Goal: Information Seeking & Learning: Learn about a topic

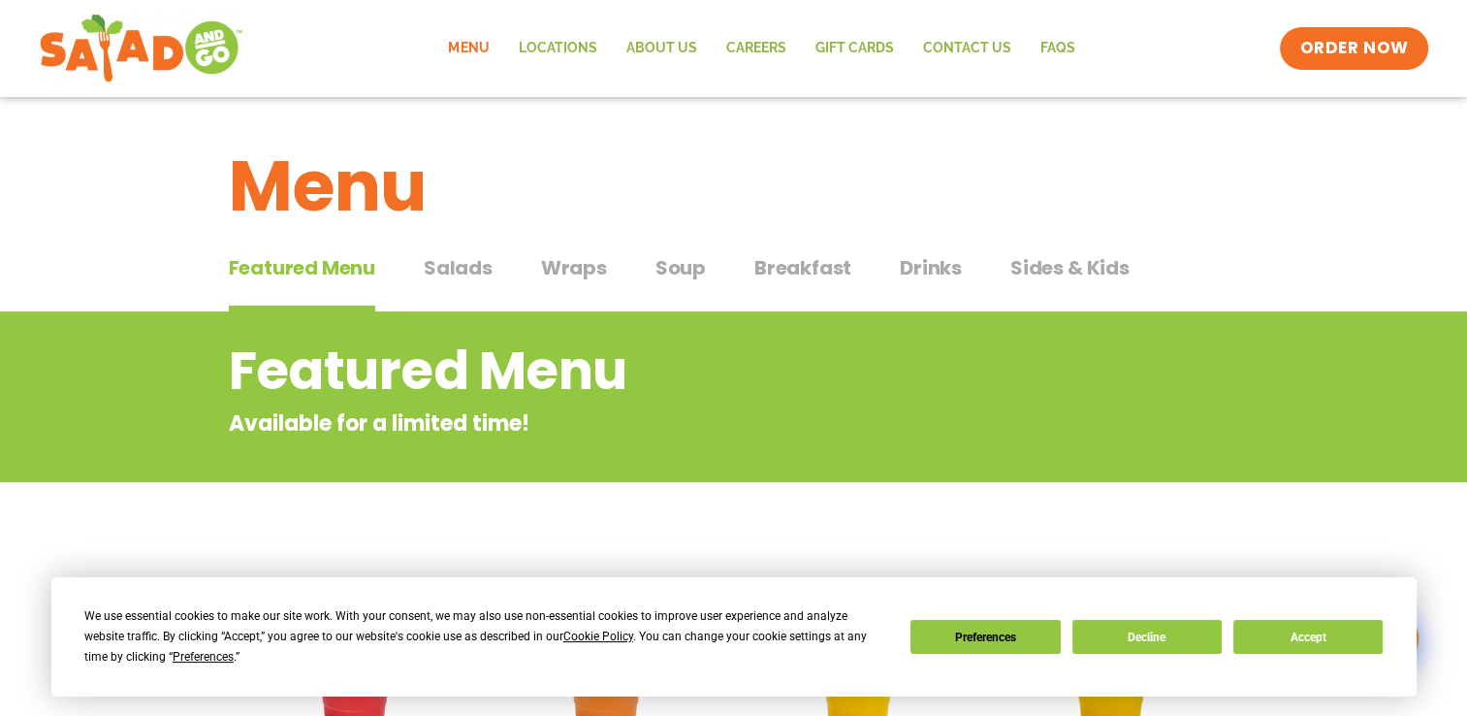
click at [463, 262] on span "Salads" at bounding box center [458, 267] width 69 height 29
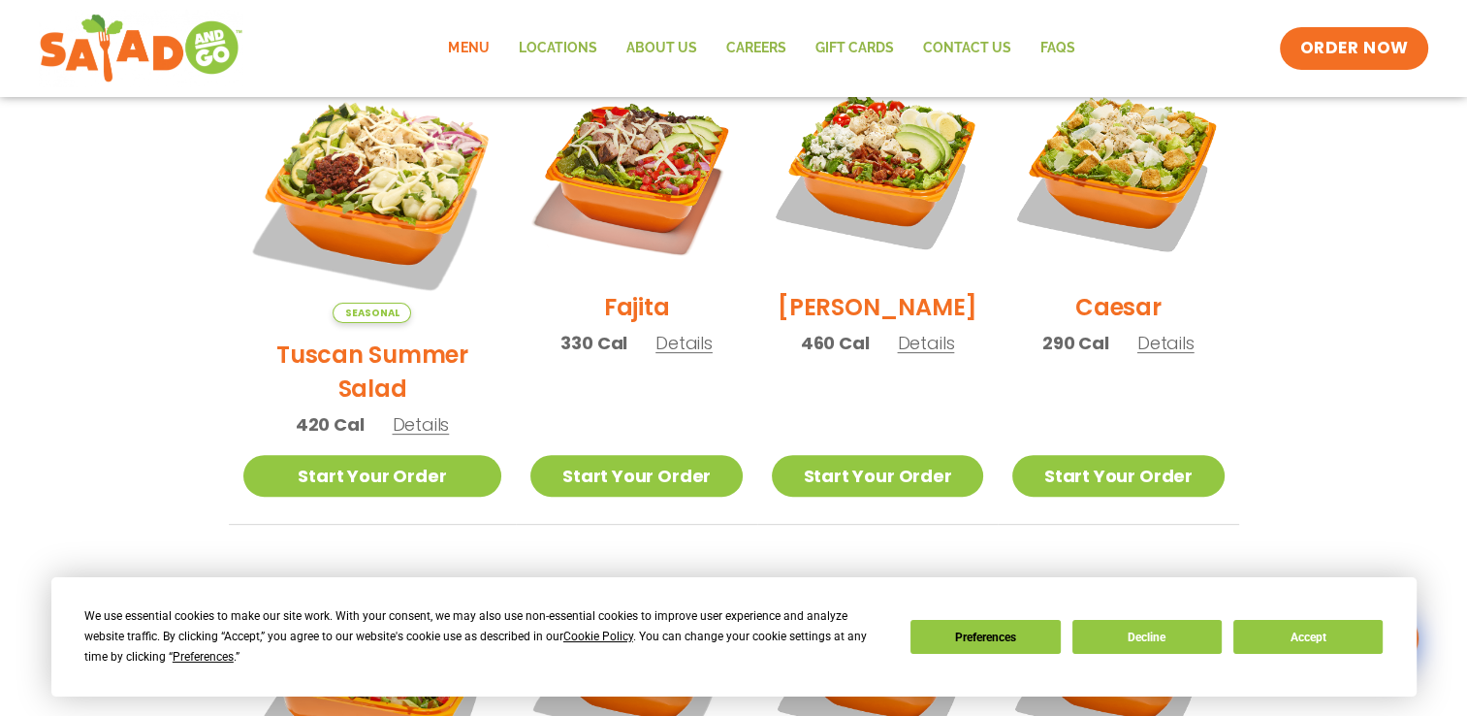
scroll to position [582, 0]
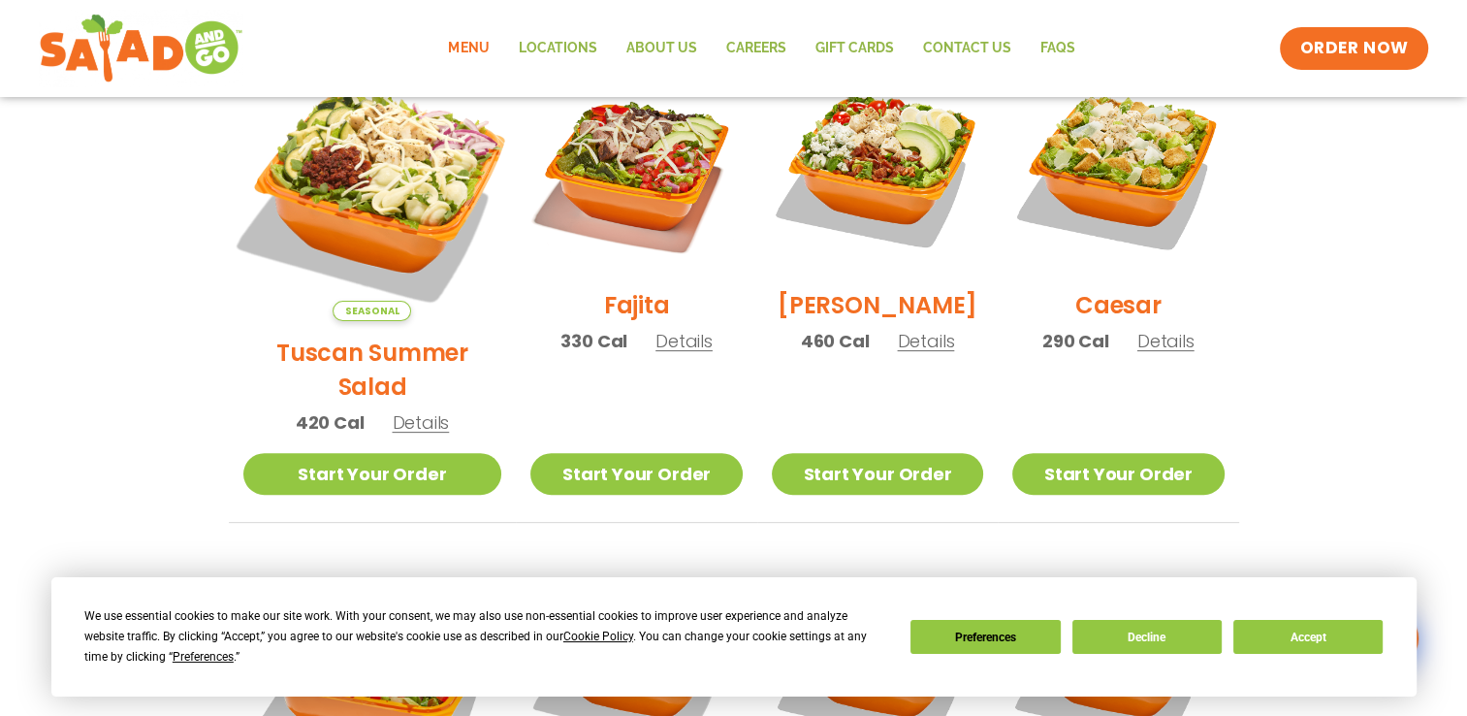
click at [359, 195] on img at bounding box center [371, 191] width 303 height 303
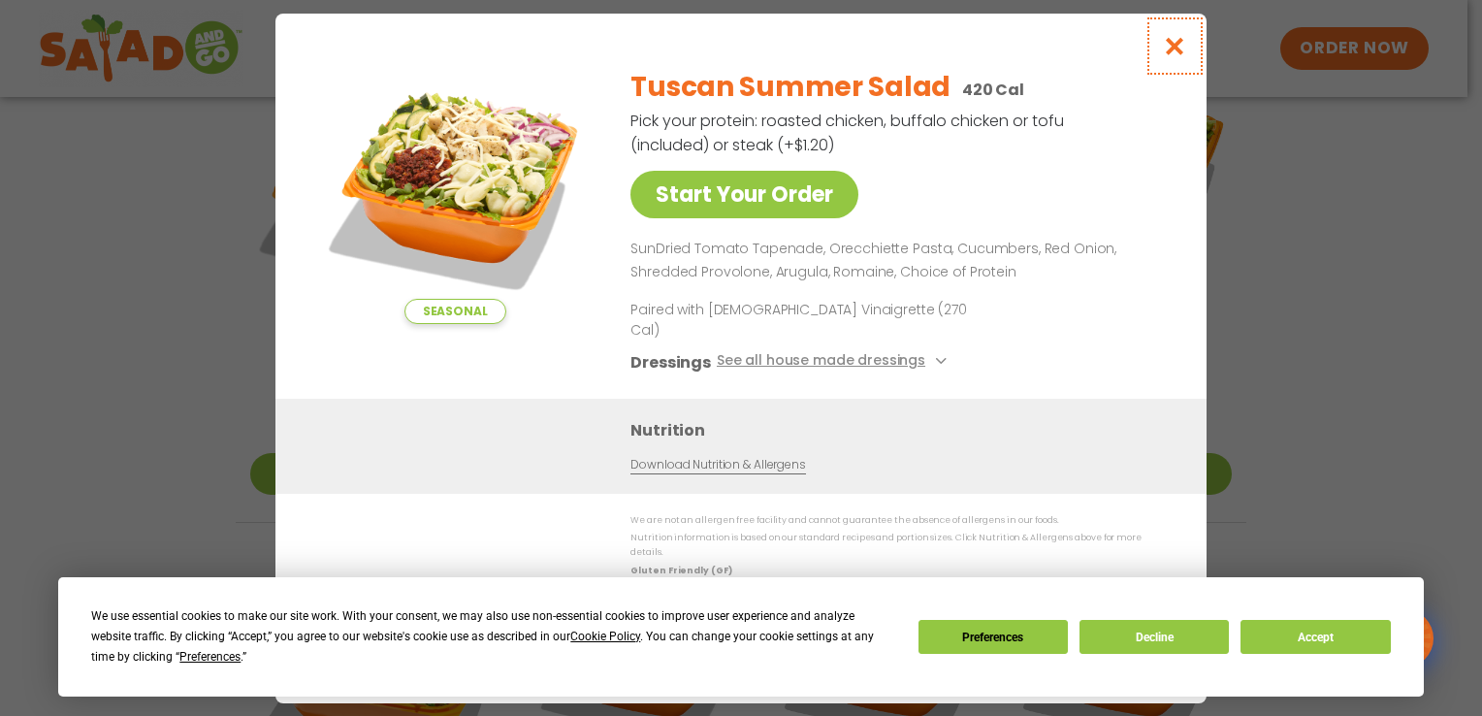
click at [1171, 56] on icon "Close modal" at bounding box center [1175, 46] width 24 height 20
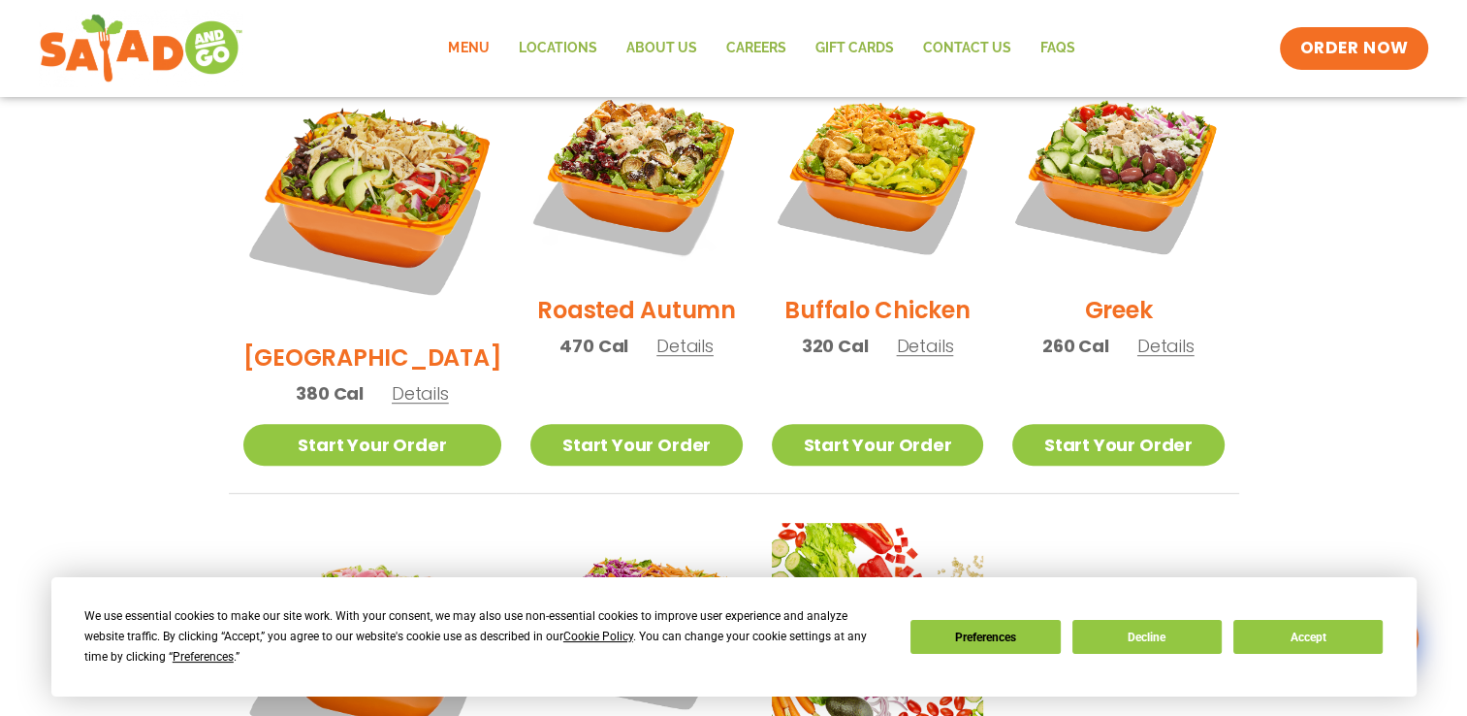
scroll to position [970, 0]
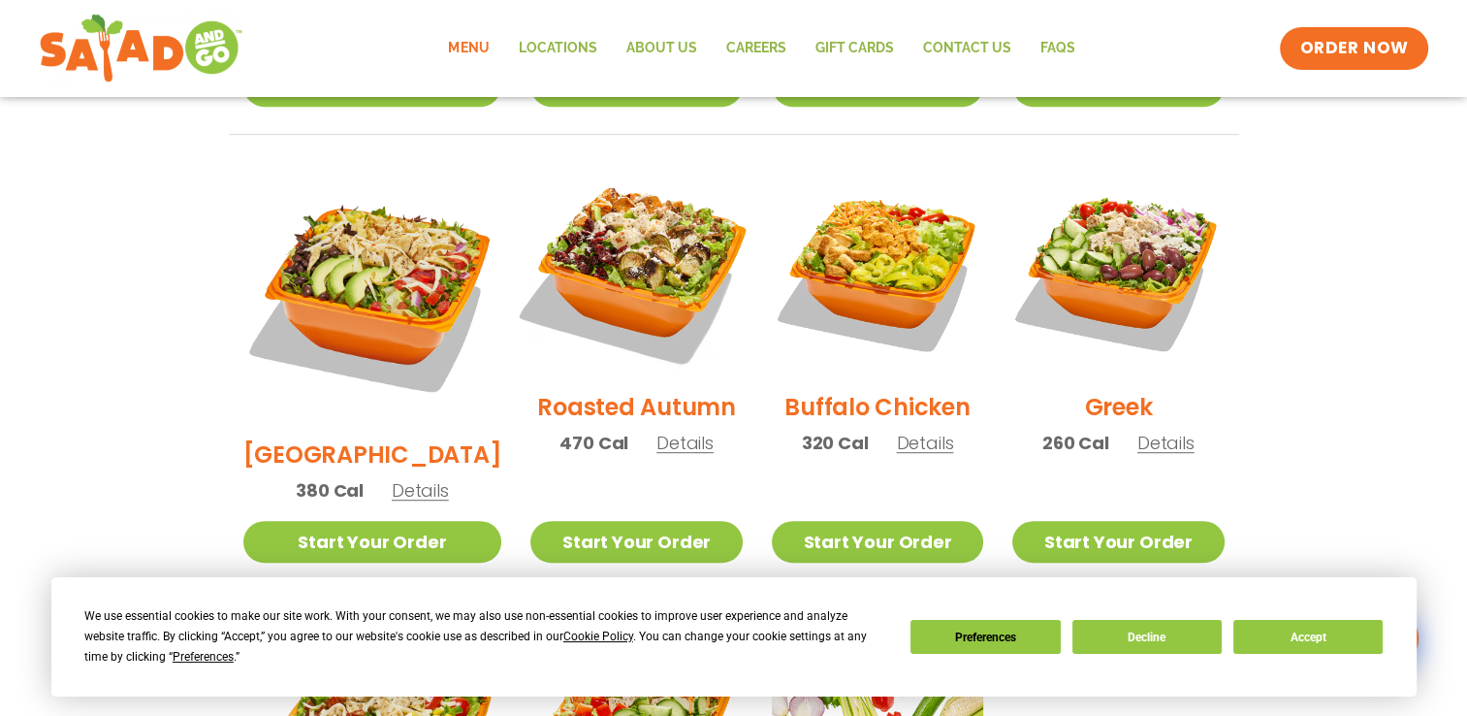
click at [605, 244] on img at bounding box center [636, 269] width 248 height 248
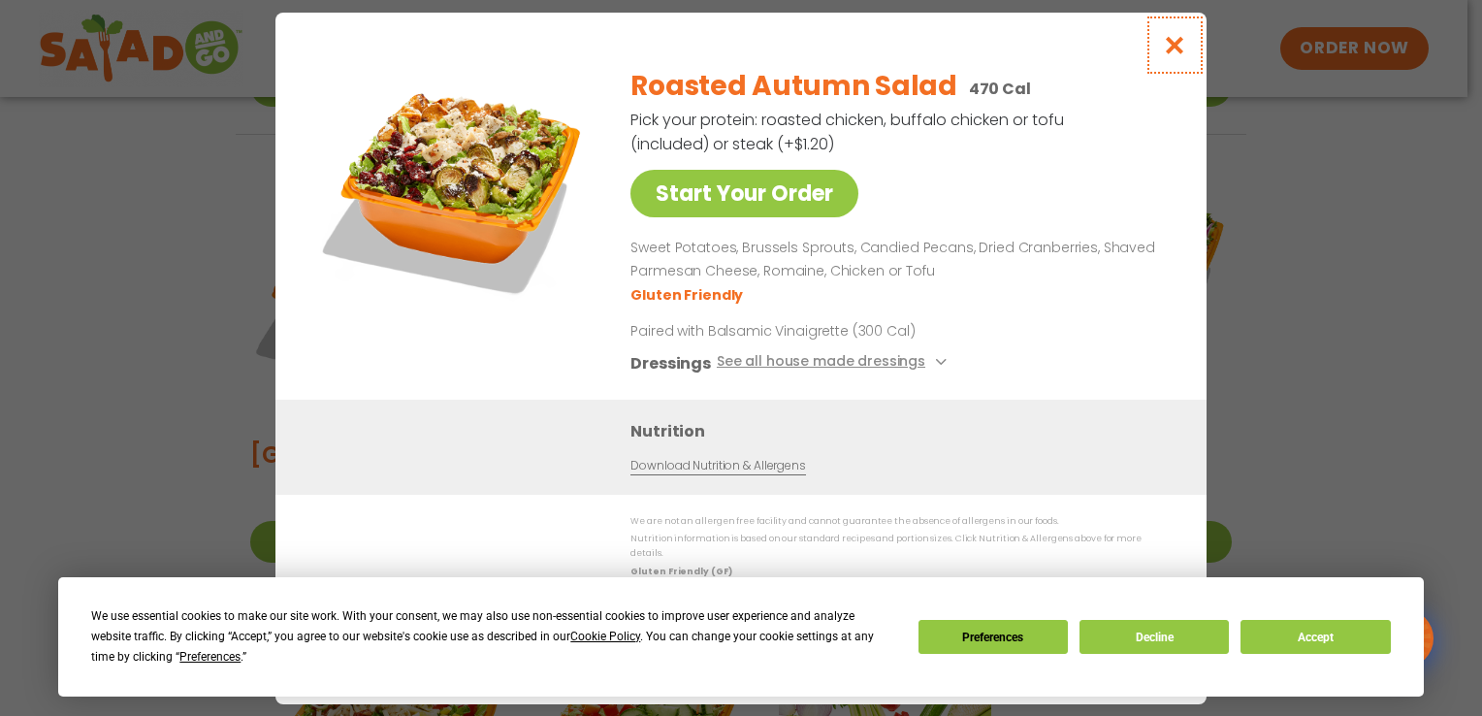
click at [1170, 50] on icon "Close modal" at bounding box center [1175, 45] width 24 height 20
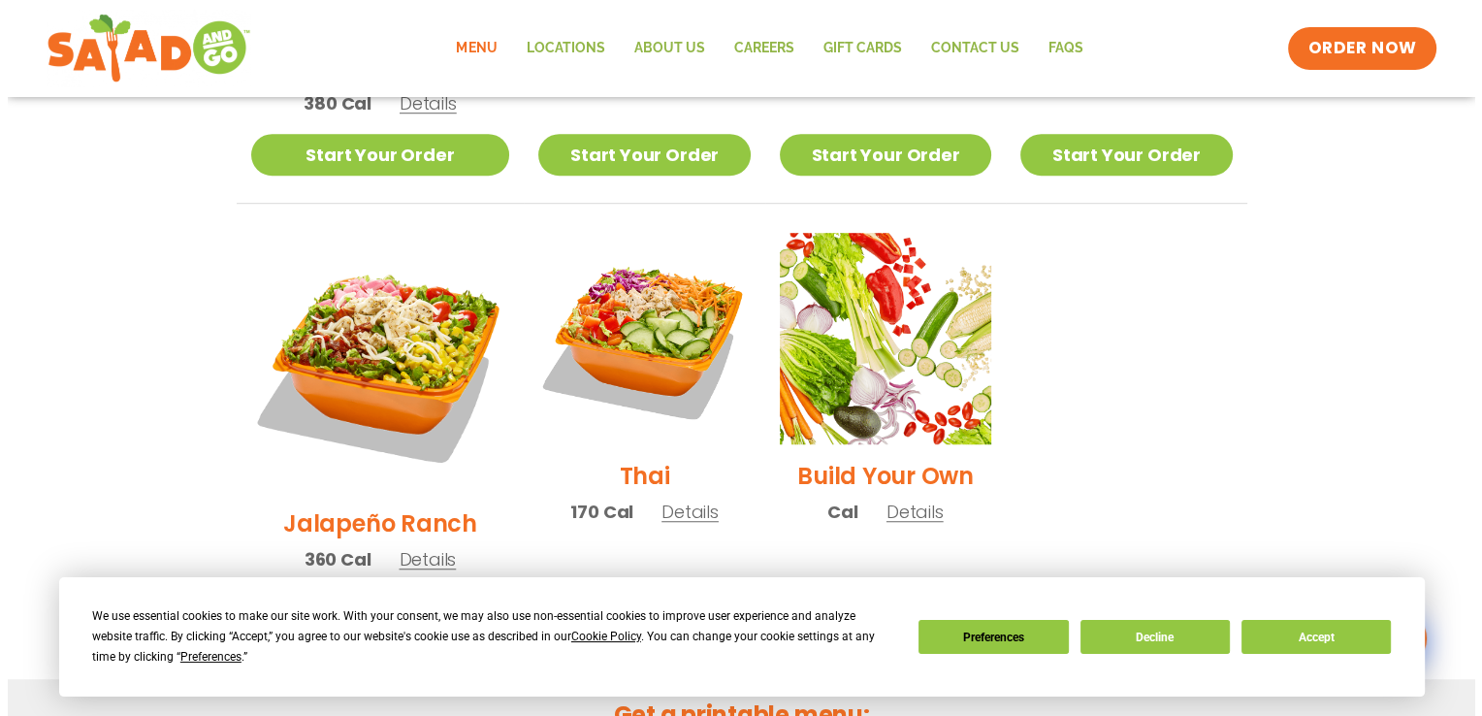
scroll to position [1357, 0]
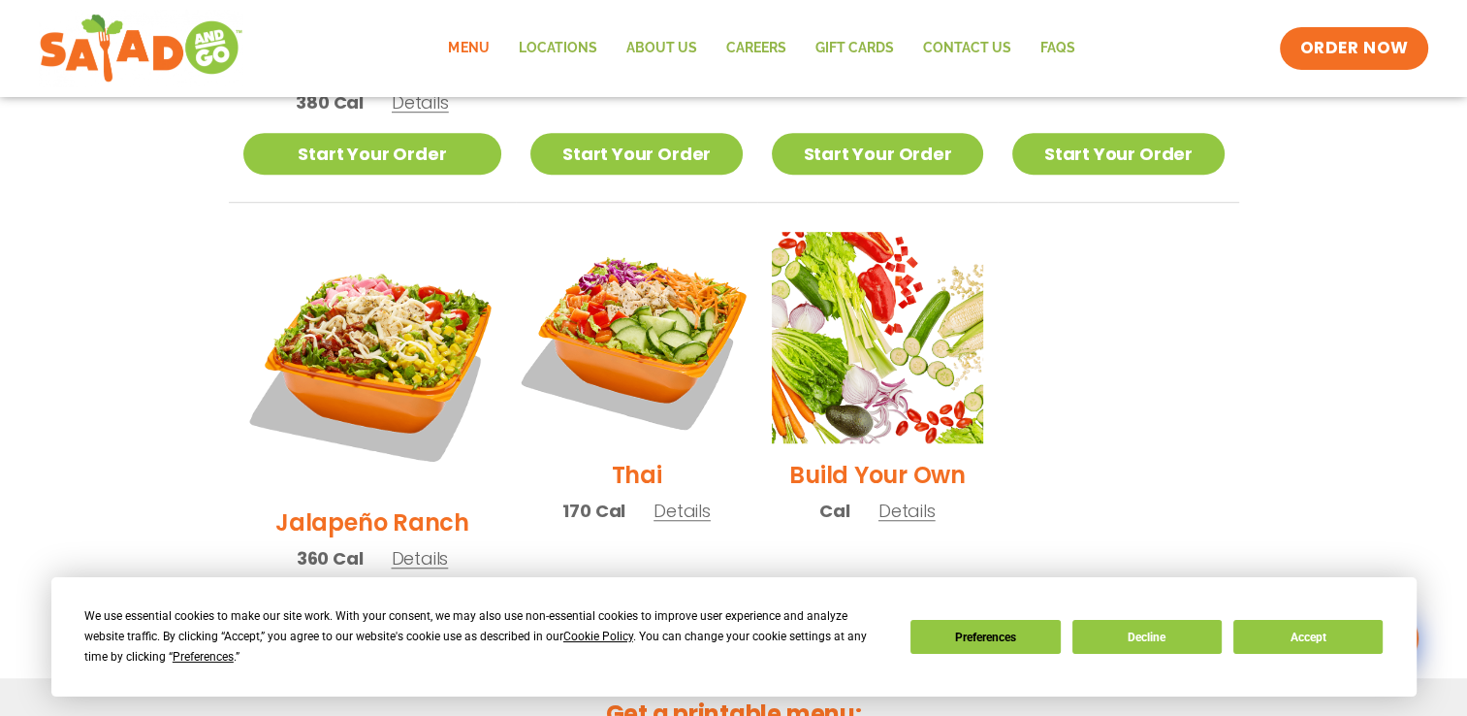
click at [603, 265] on img at bounding box center [636, 337] width 248 height 248
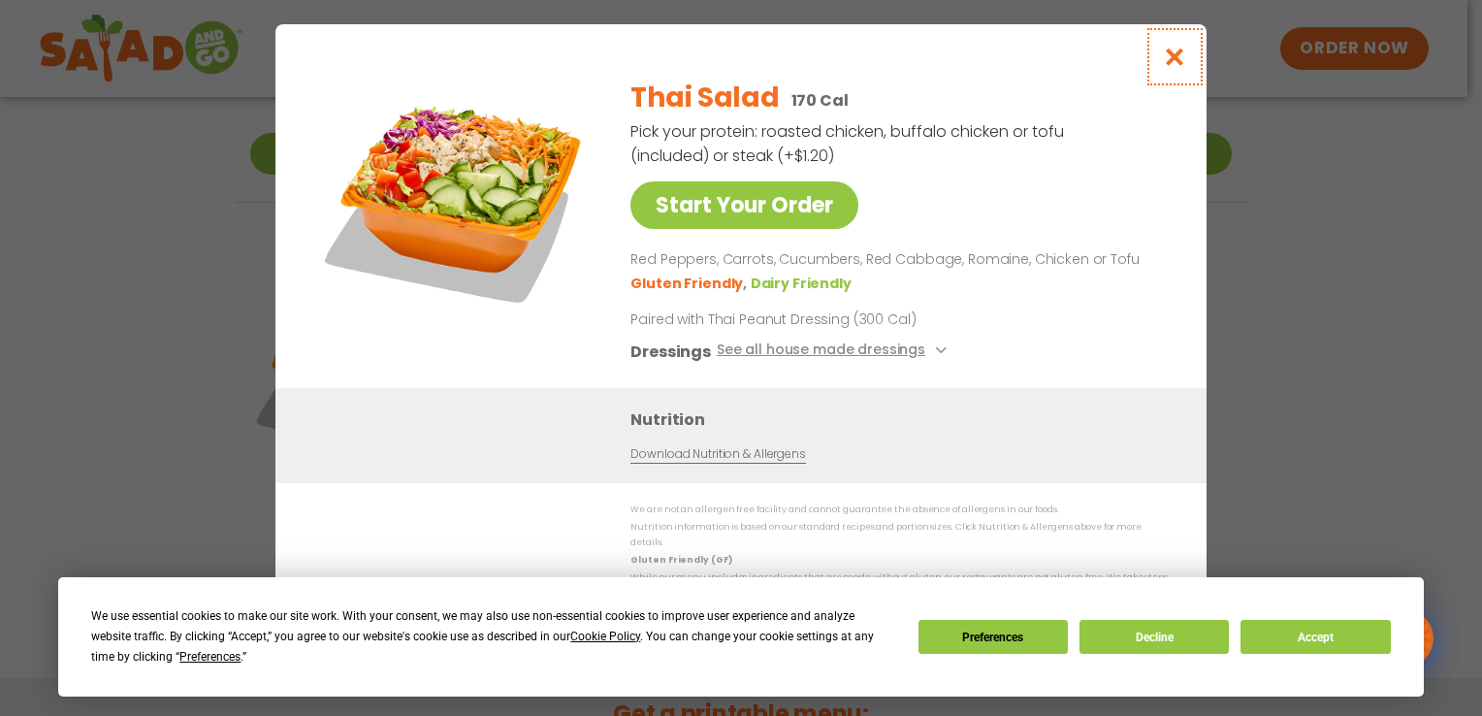
click at [1177, 61] on icon "Close modal" at bounding box center [1175, 57] width 24 height 20
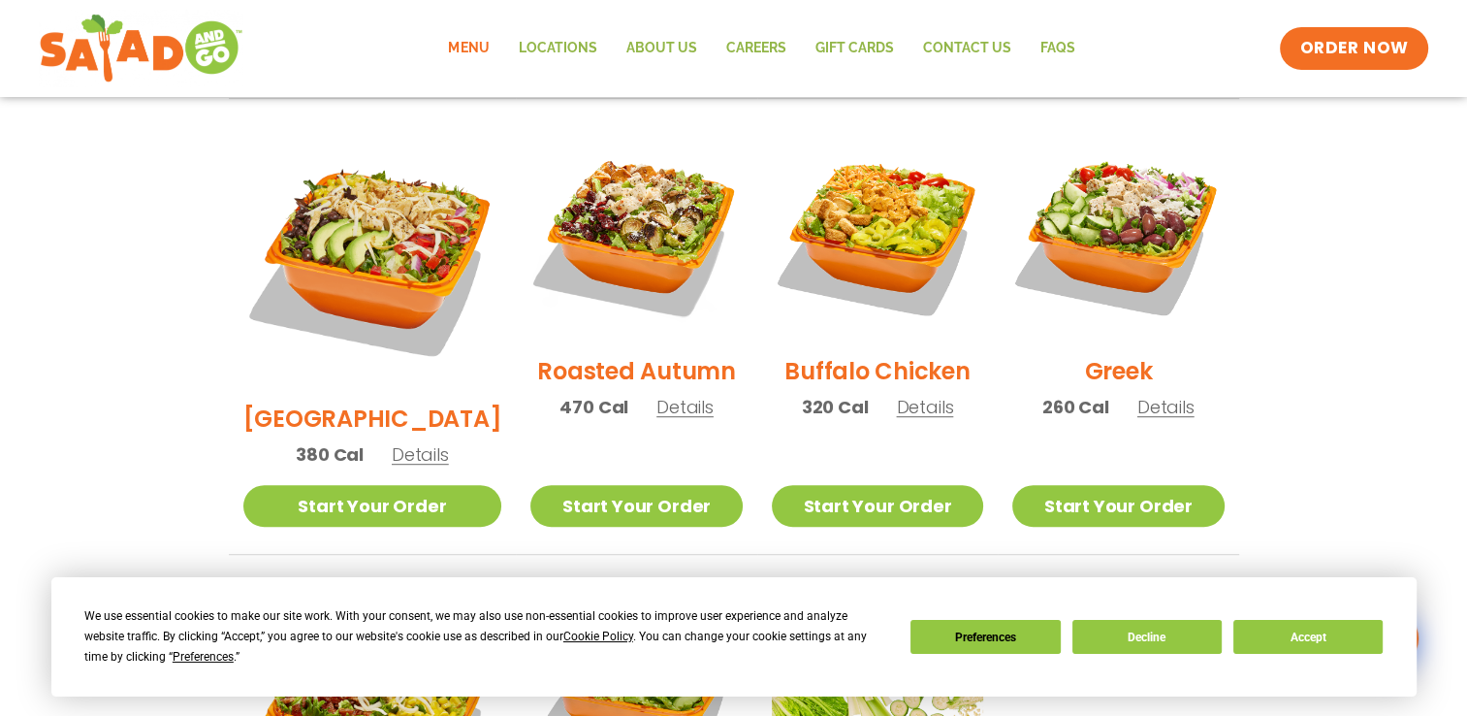
scroll to position [998, 0]
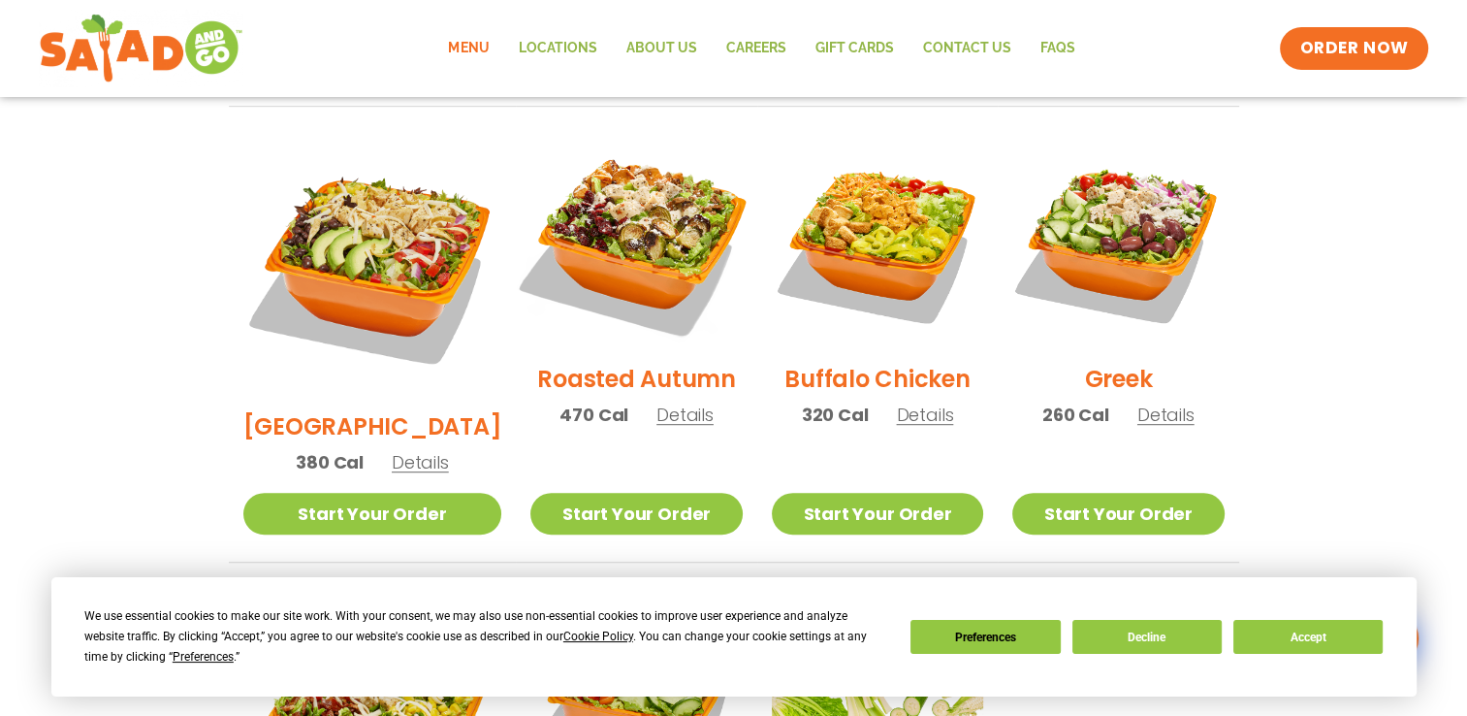
click at [626, 196] on img at bounding box center [636, 241] width 248 height 248
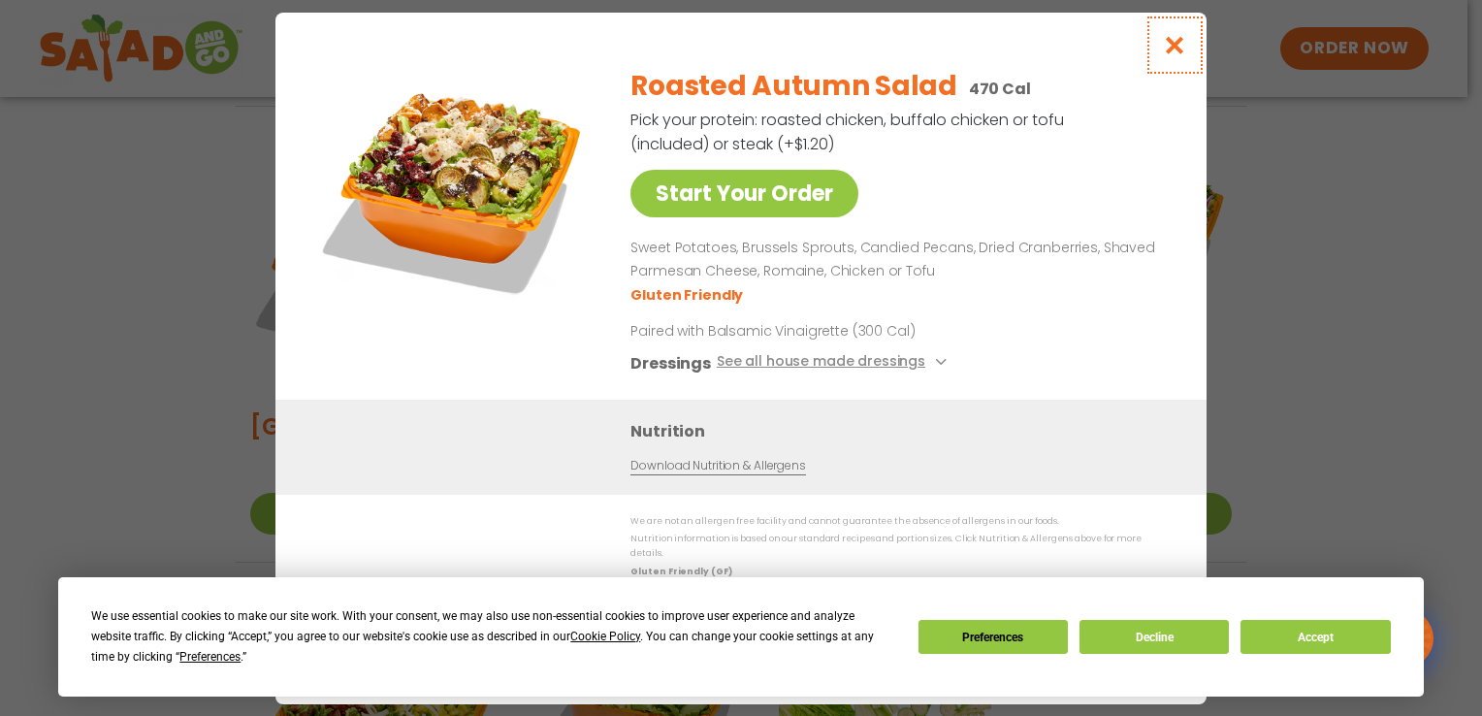
click at [1168, 47] on icon "Close modal" at bounding box center [1175, 45] width 24 height 20
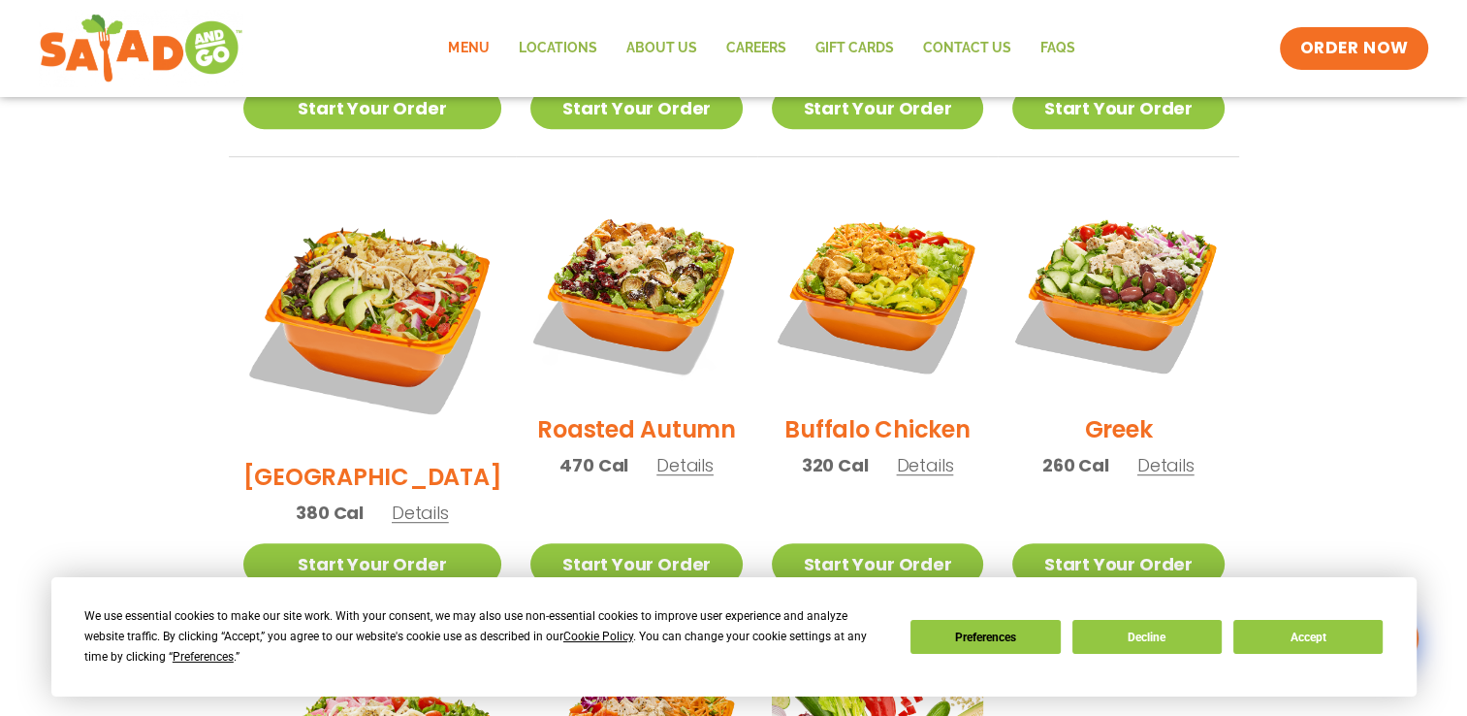
scroll to position [901, 0]
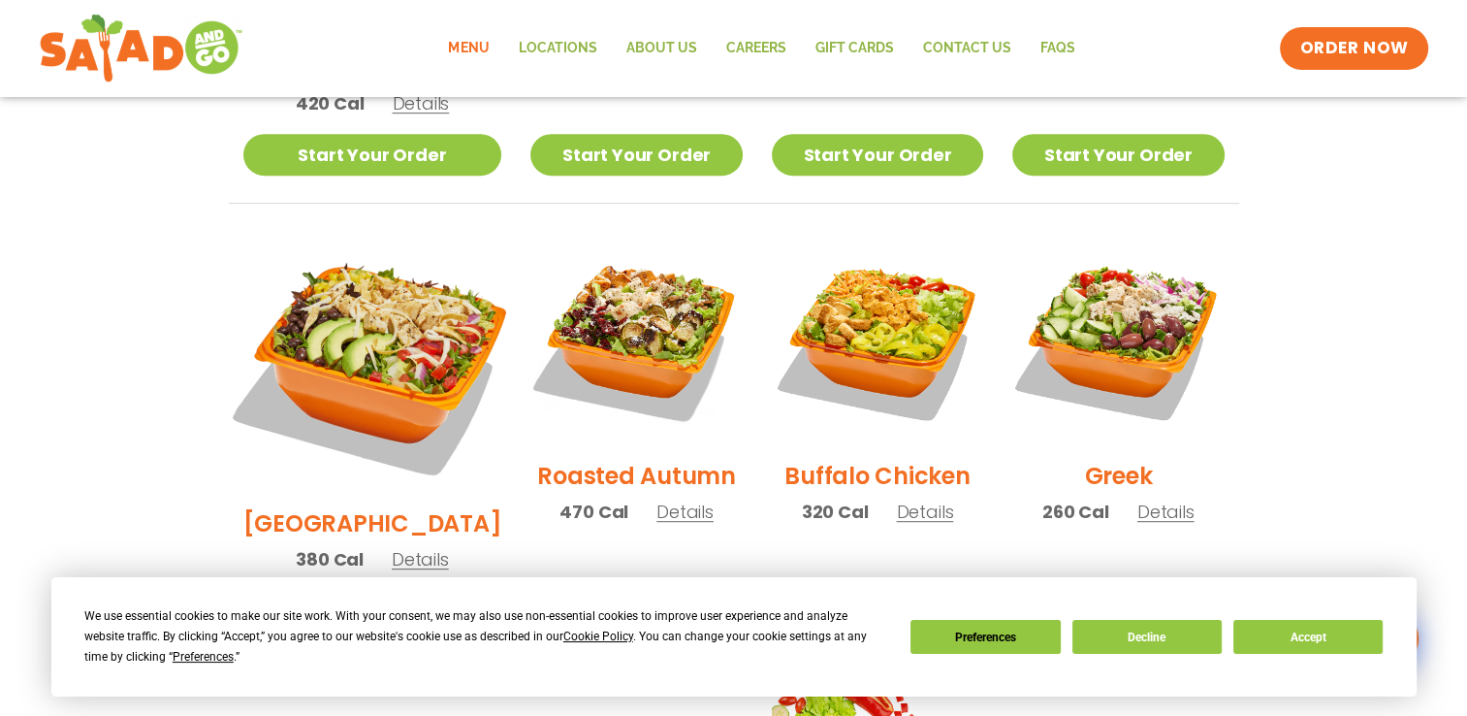
click at [392, 289] on img at bounding box center [371, 361] width 303 height 303
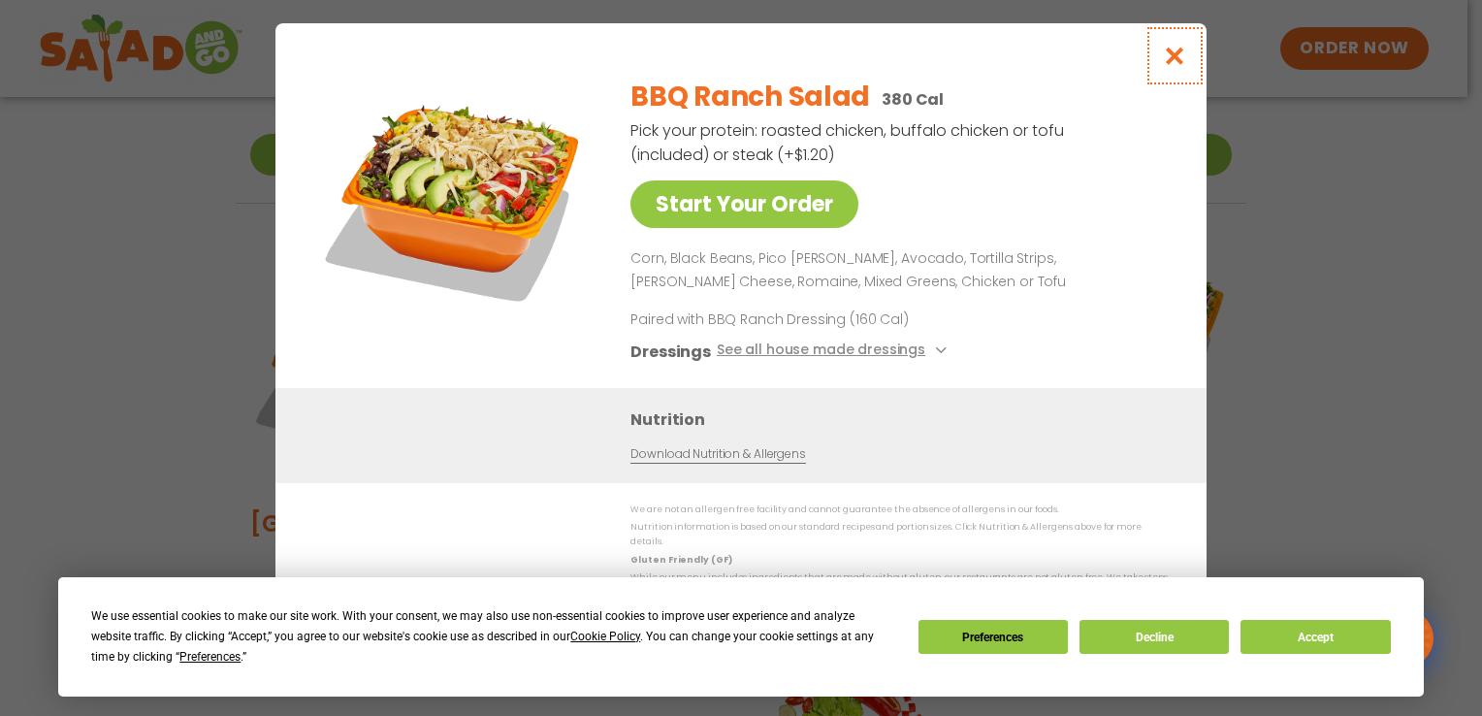
click at [1179, 60] on icon "Close modal" at bounding box center [1175, 56] width 24 height 20
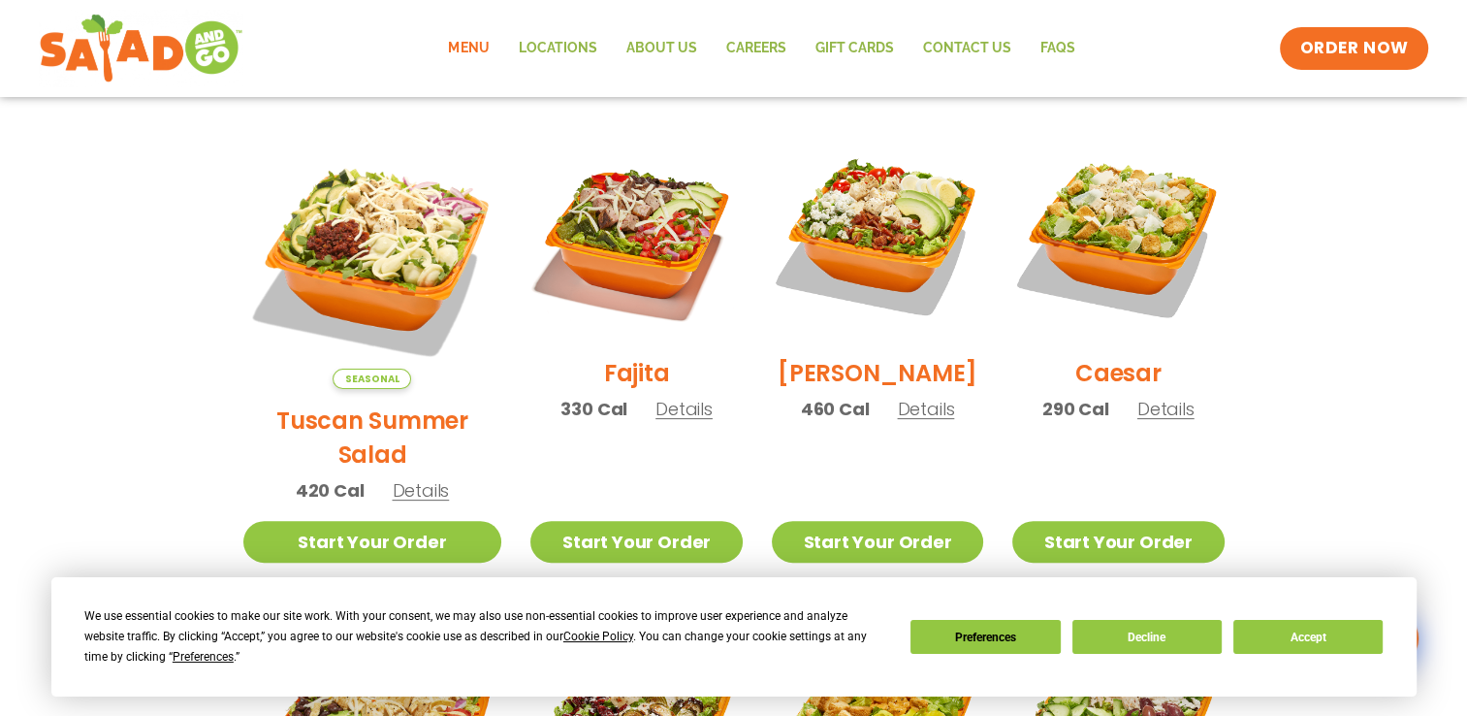
scroll to position [513, 0]
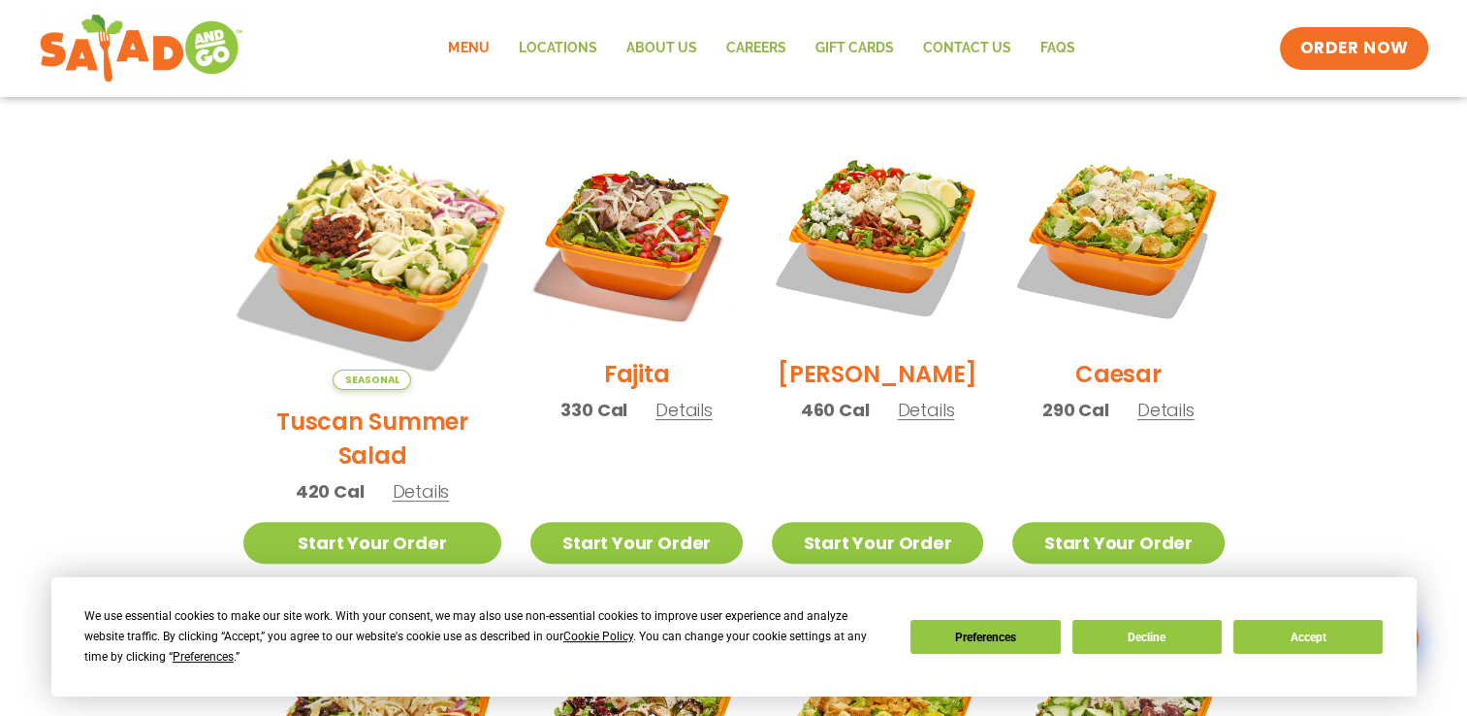
click at [361, 239] on img at bounding box center [371, 260] width 303 height 303
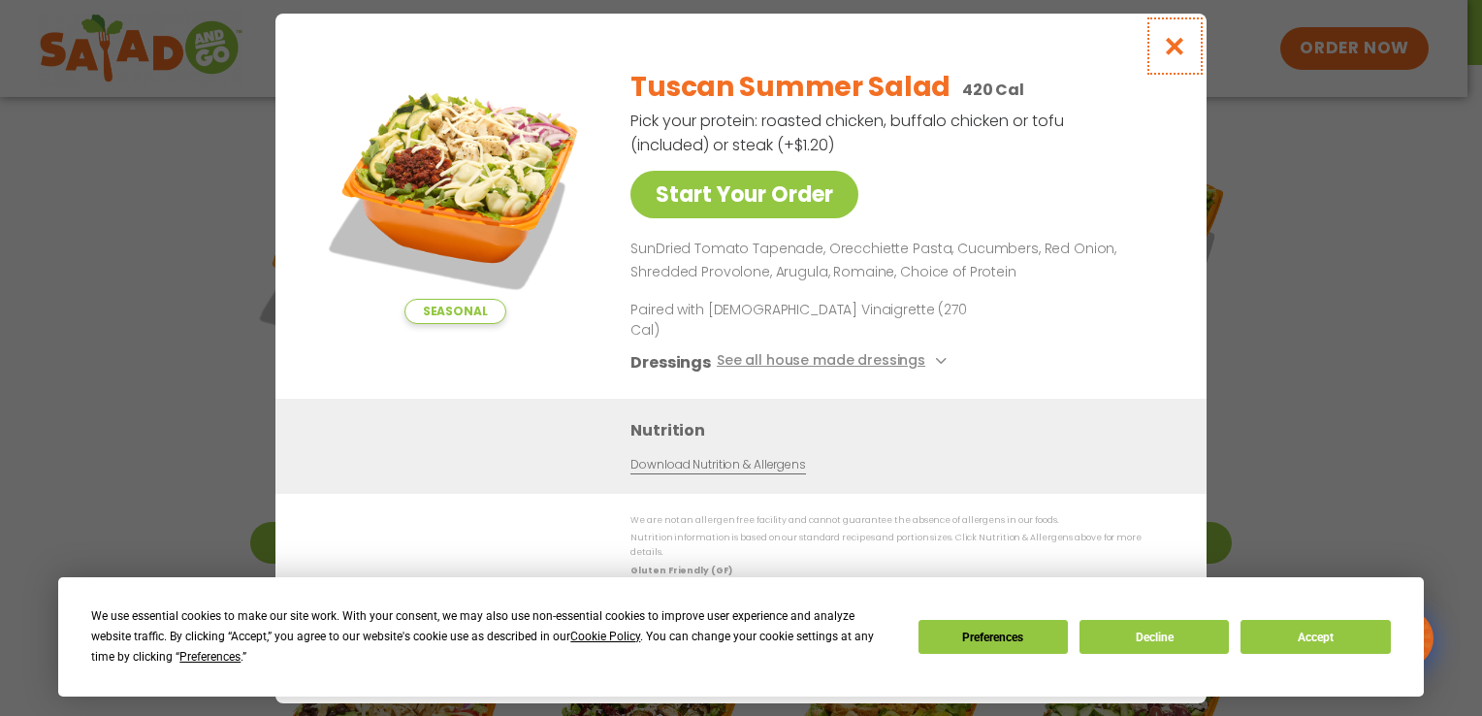
click at [1173, 56] on icon "Close modal" at bounding box center [1175, 46] width 24 height 20
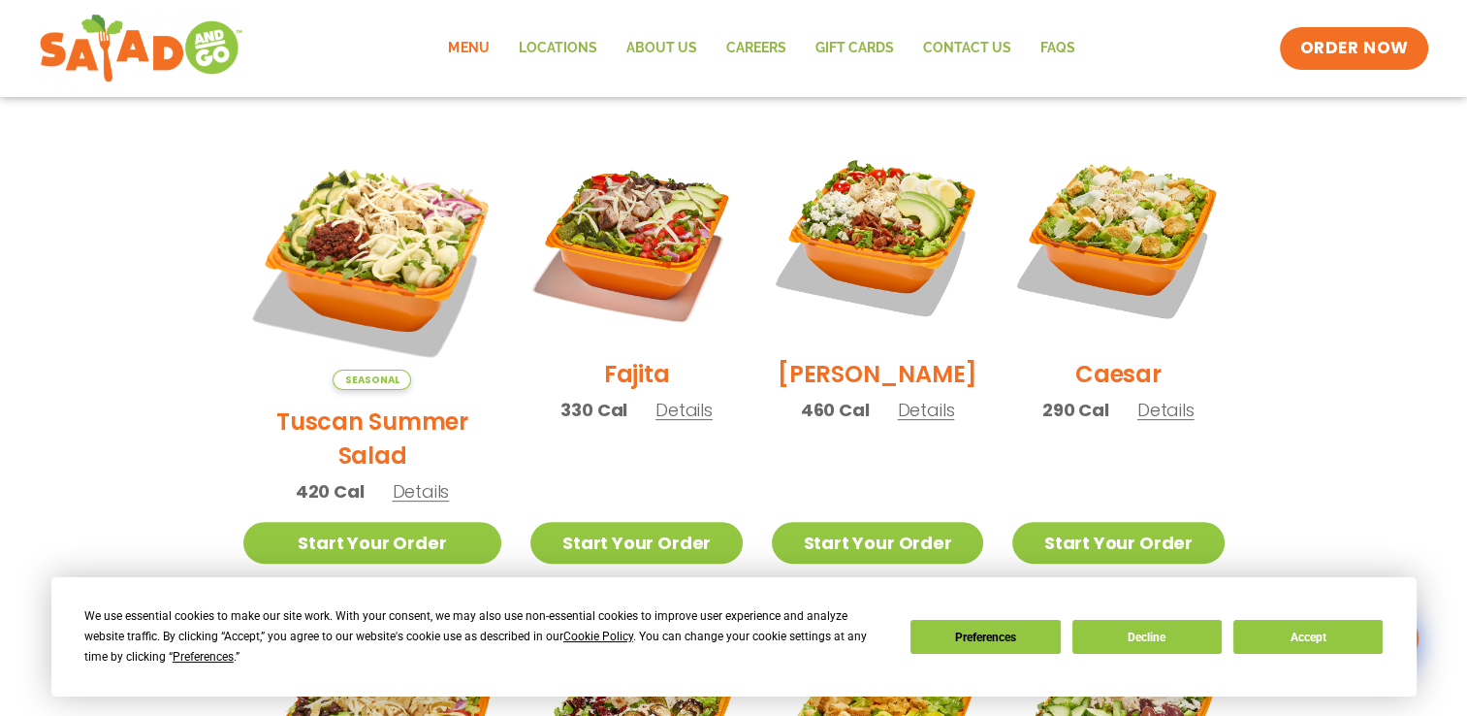
click at [850, 223] on img at bounding box center [877, 236] width 211 height 211
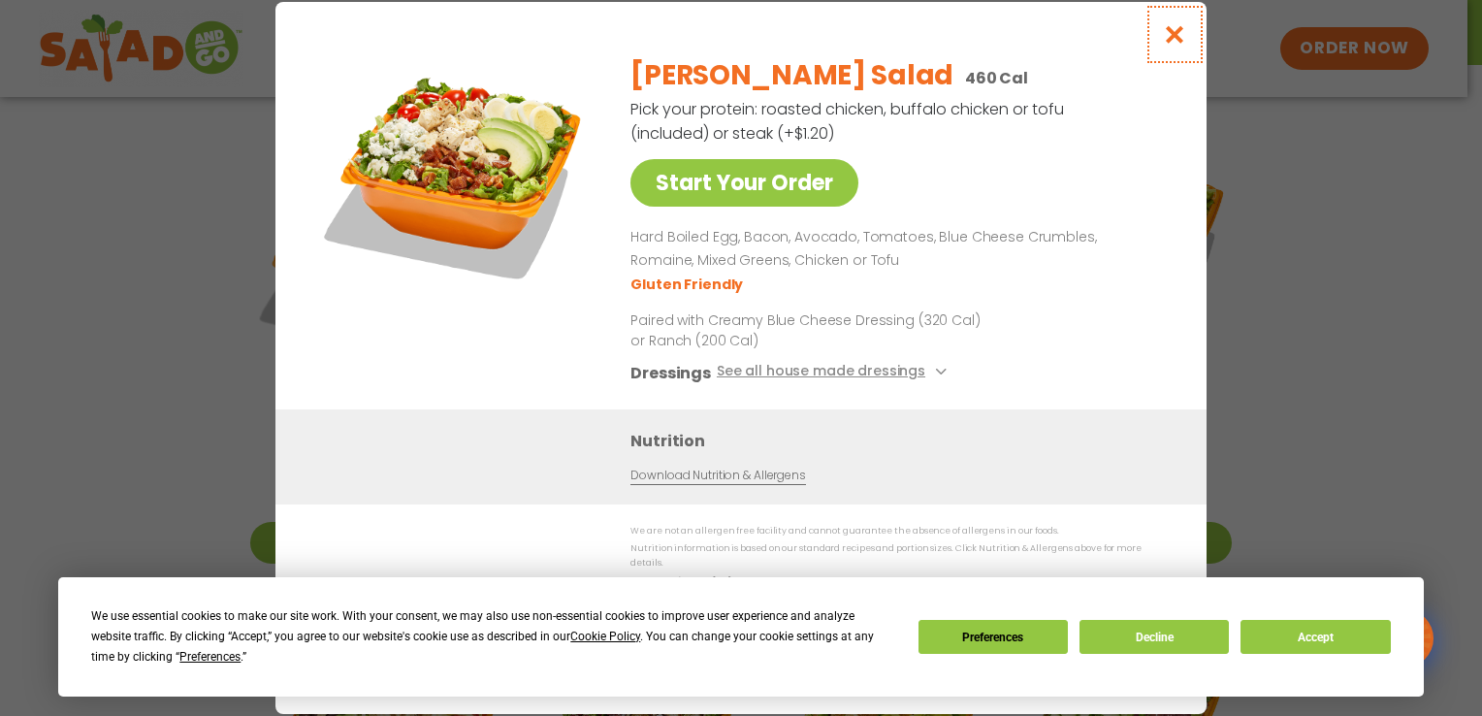
click at [1174, 43] on icon "Close modal" at bounding box center [1175, 34] width 24 height 20
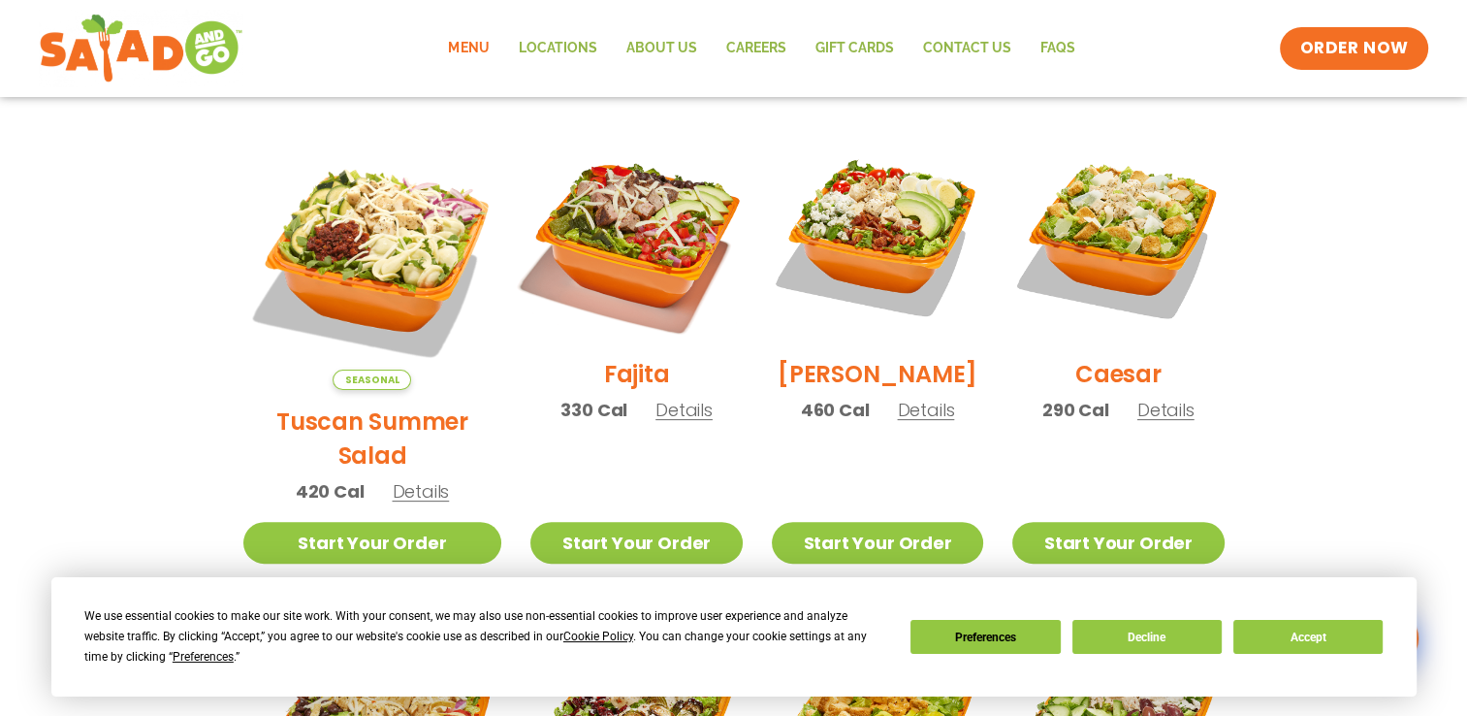
click at [592, 215] on img at bounding box center [636, 236] width 248 height 248
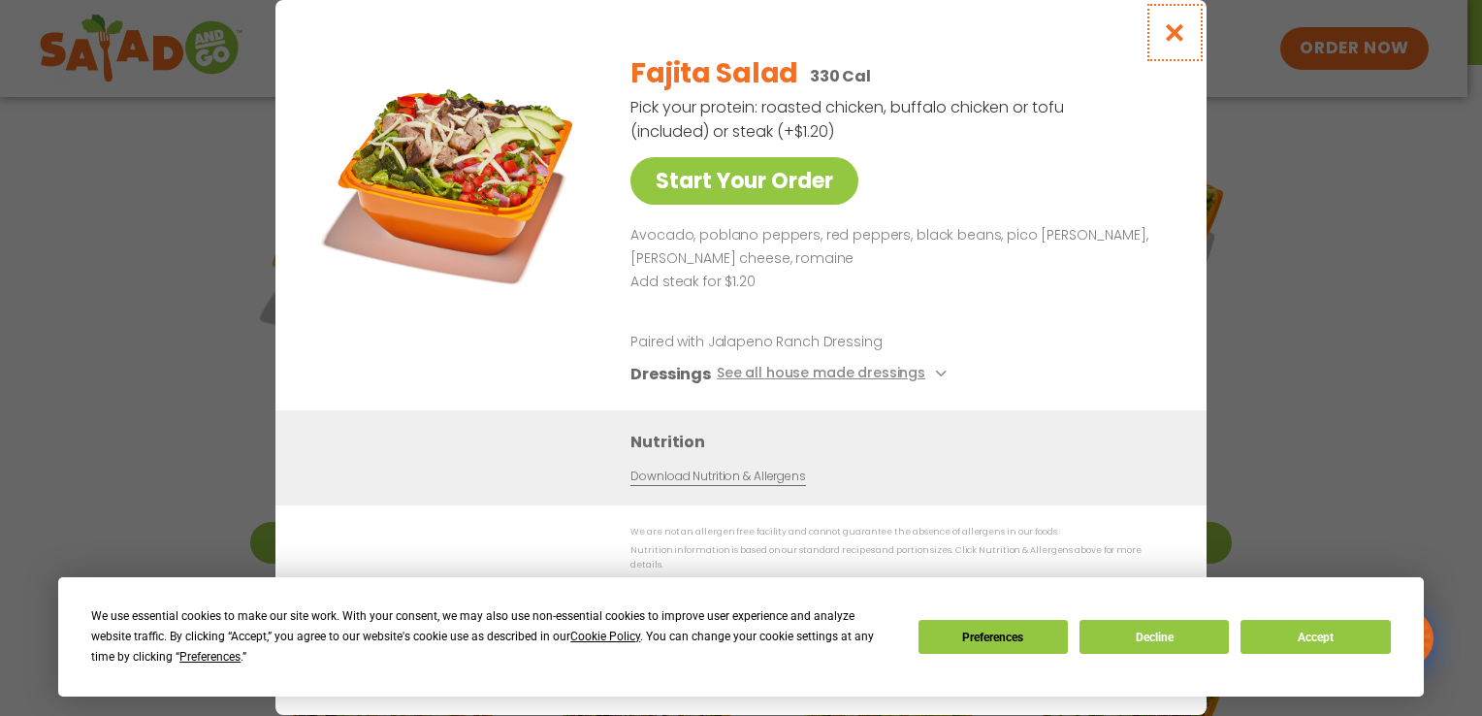
click at [1177, 39] on icon "Close modal" at bounding box center [1175, 32] width 24 height 20
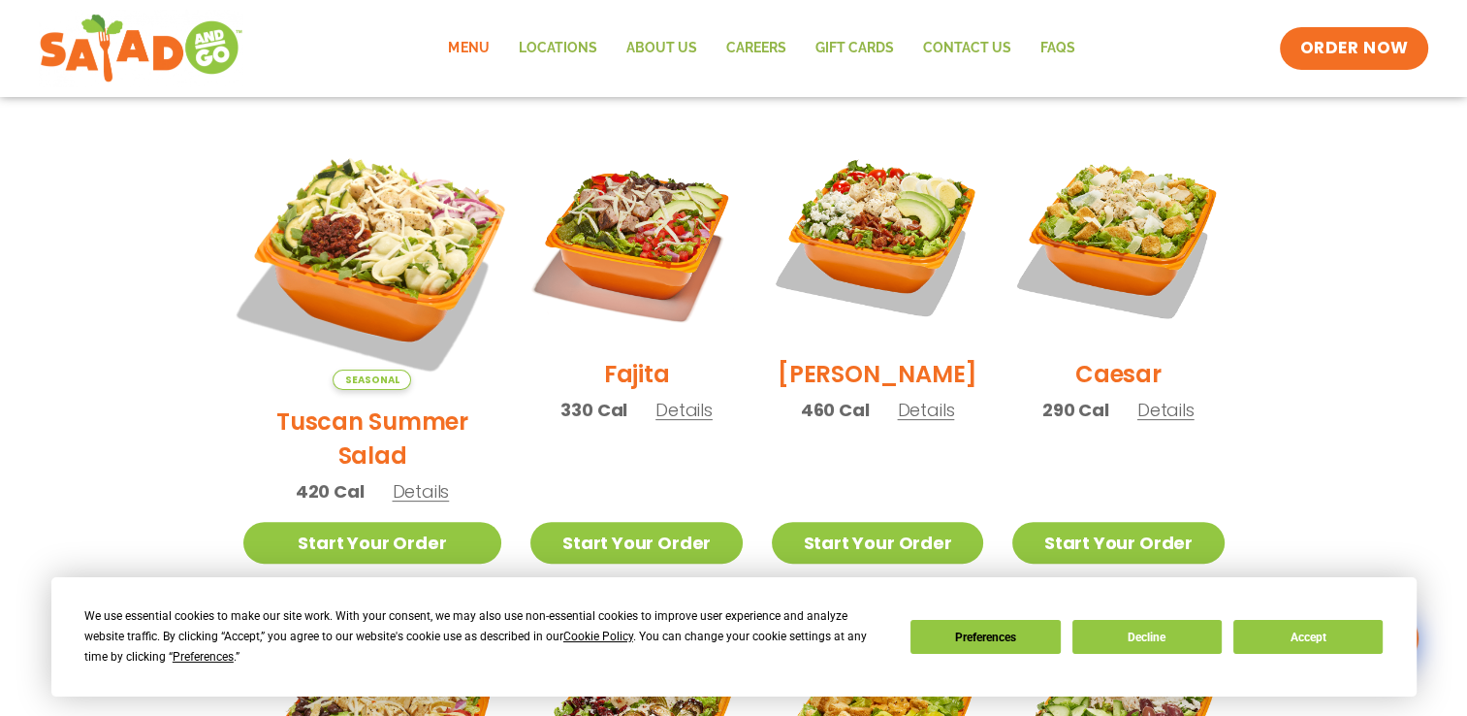
click at [349, 230] on img at bounding box center [371, 260] width 303 height 303
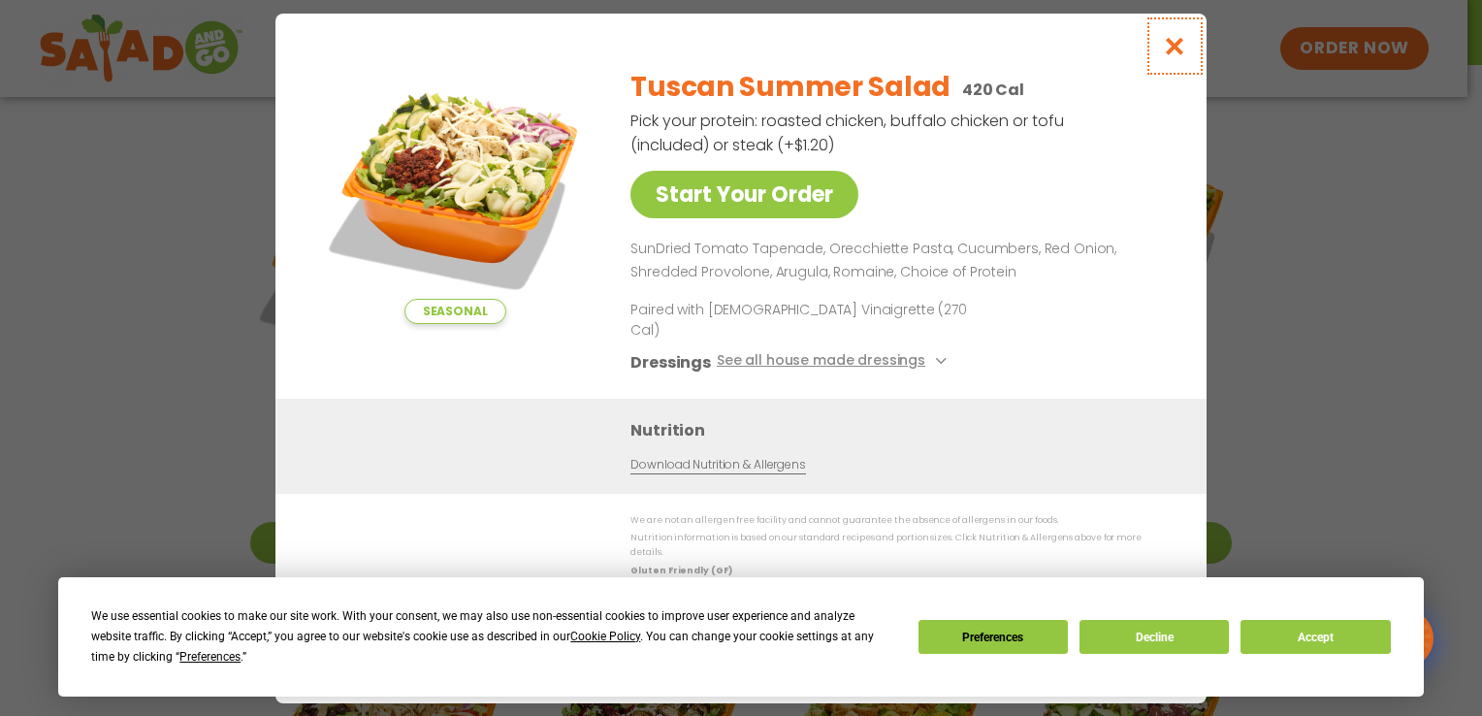
click at [1175, 55] on icon "Close modal" at bounding box center [1175, 46] width 24 height 20
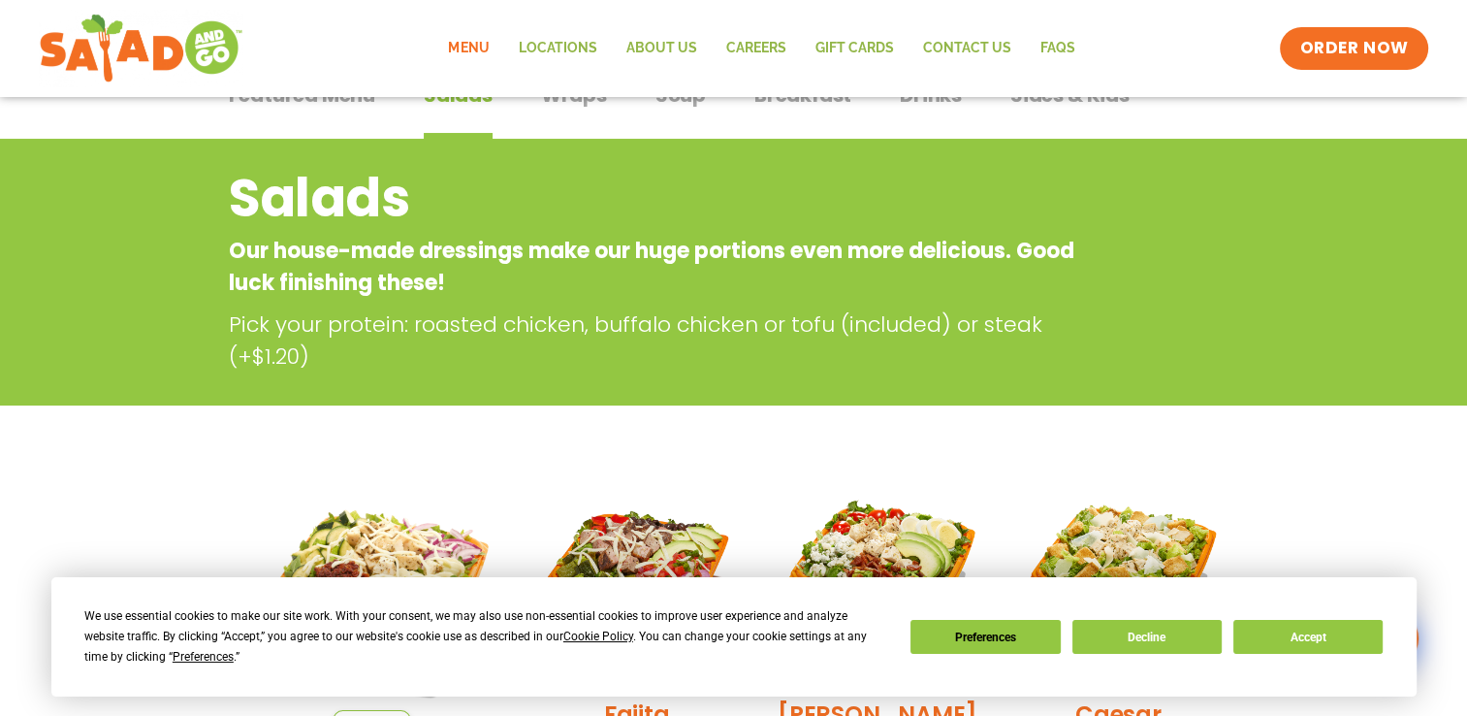
scroll to position [125, 0]
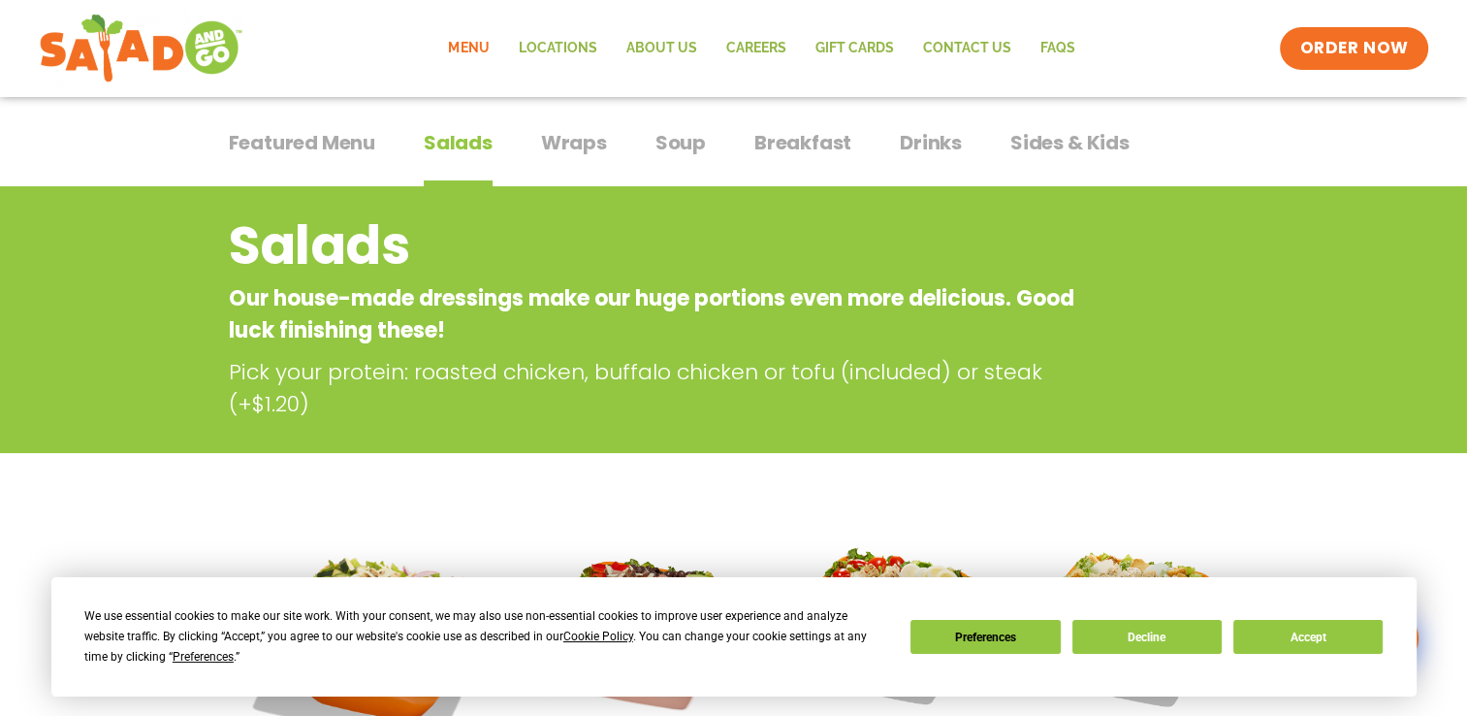
click at [671, 142] on span "Soup" at bounding box center [680, 142] width 50 height 29
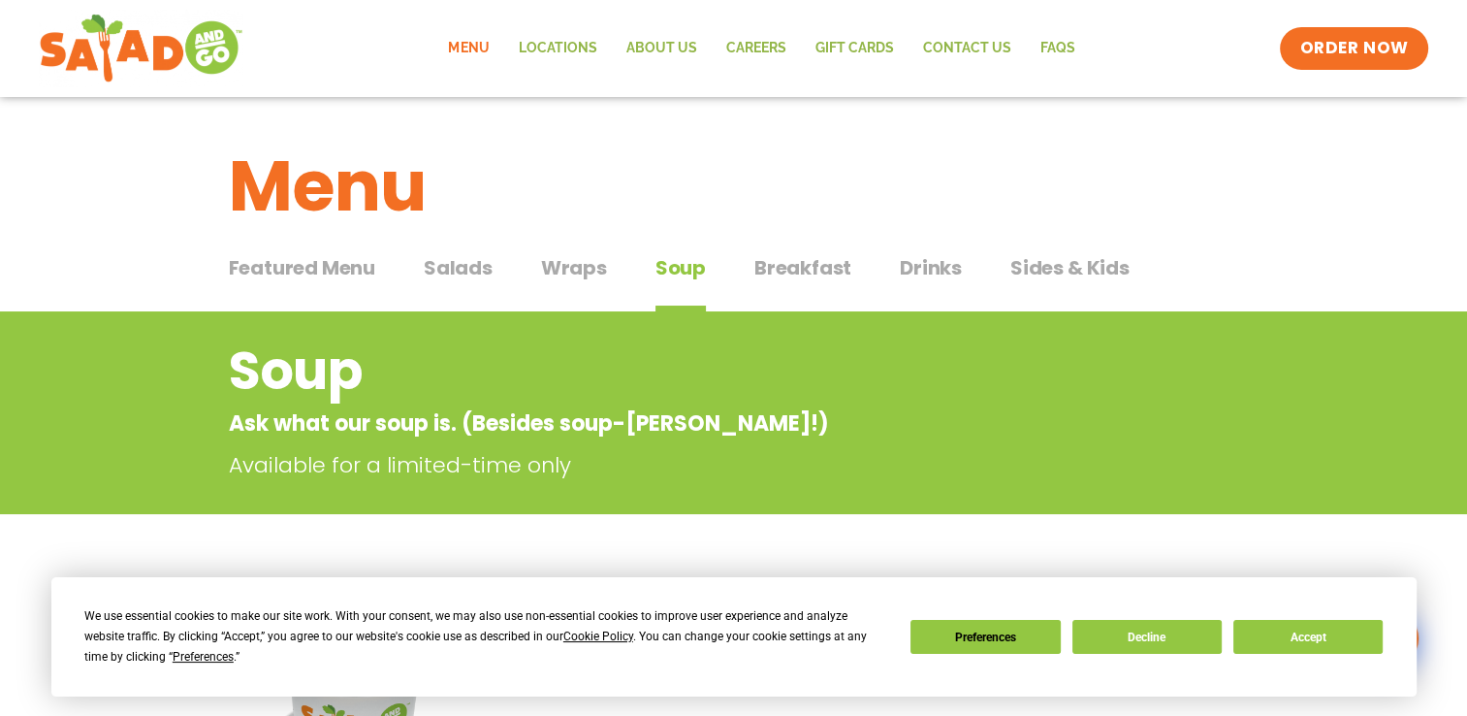
click at [475, 262] on span "Salads" at bounding box center [458, 267] width 69 height 29
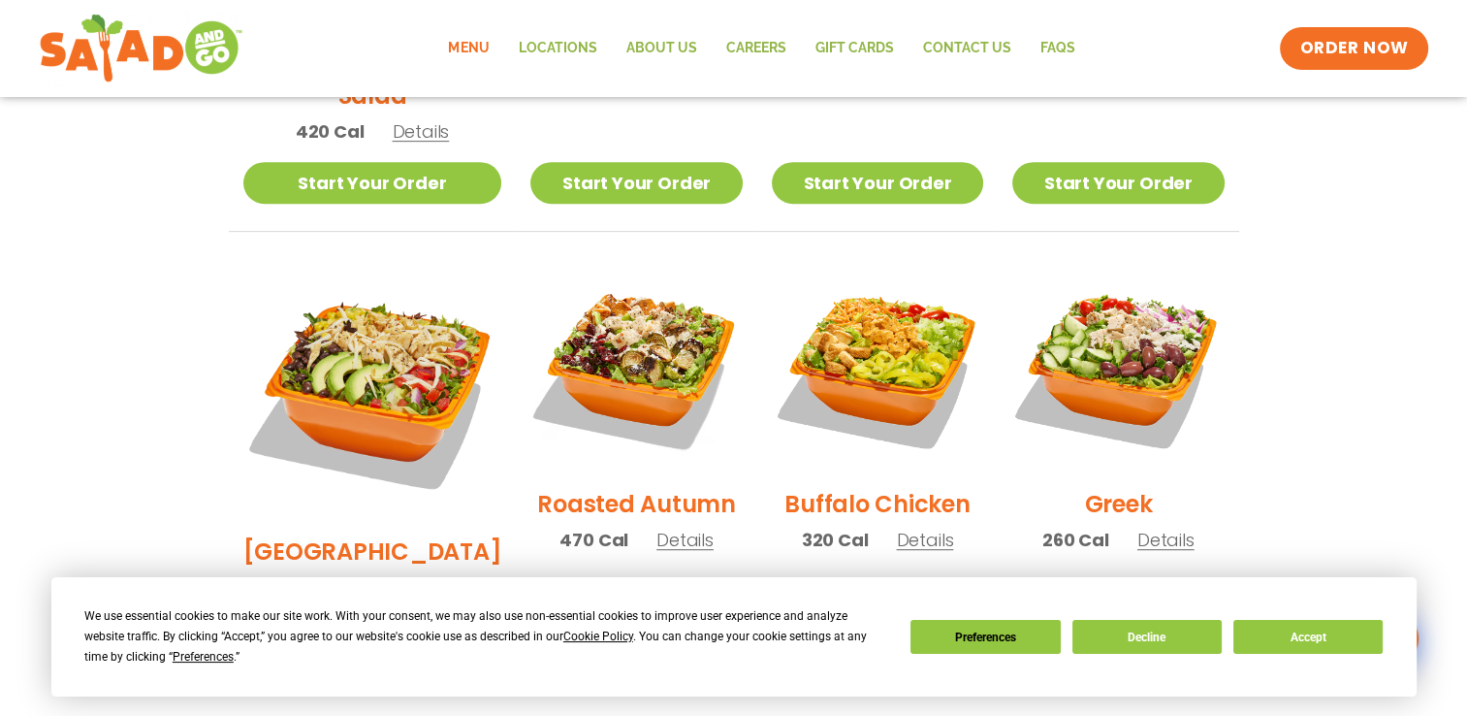
scroll to position [970, 0]
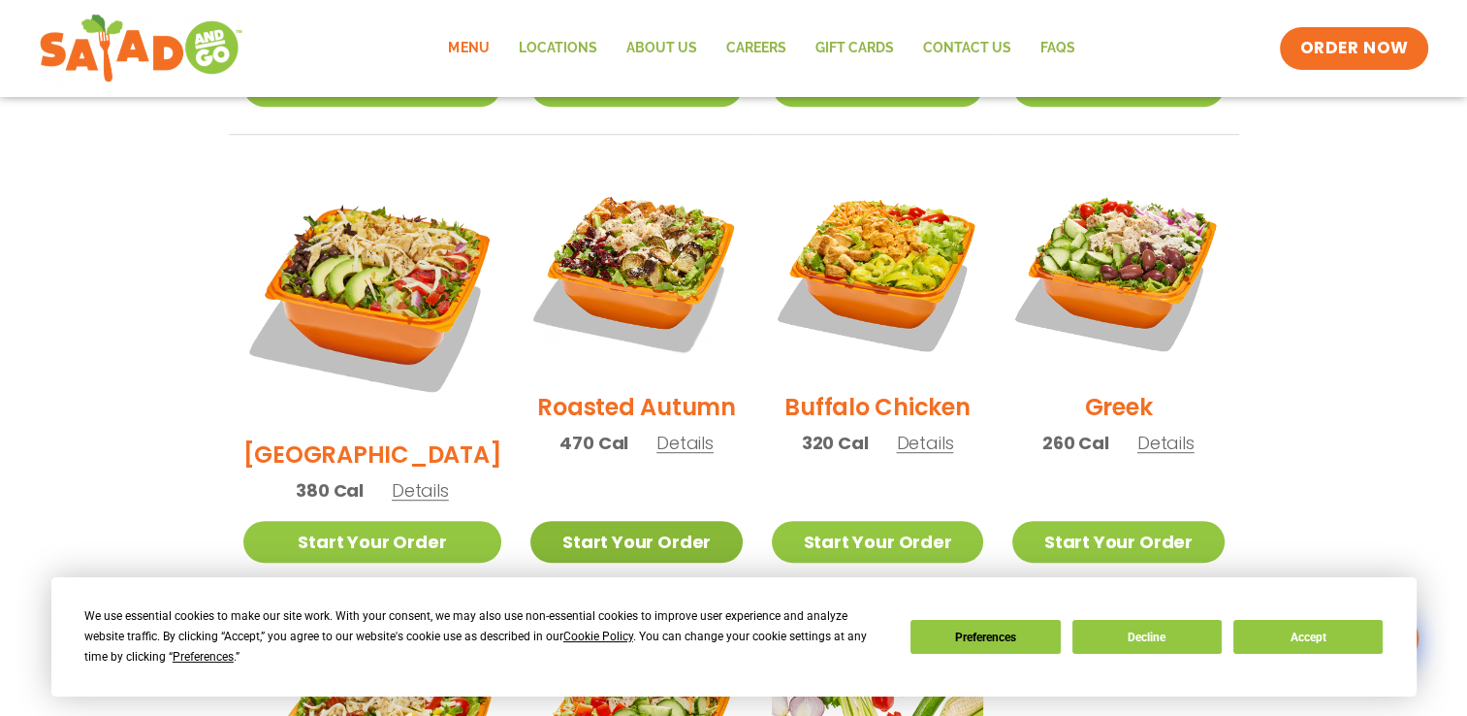
click at [628, 521] on link "Start Your Order" at bounding box center [635, 542] width 211 height 42
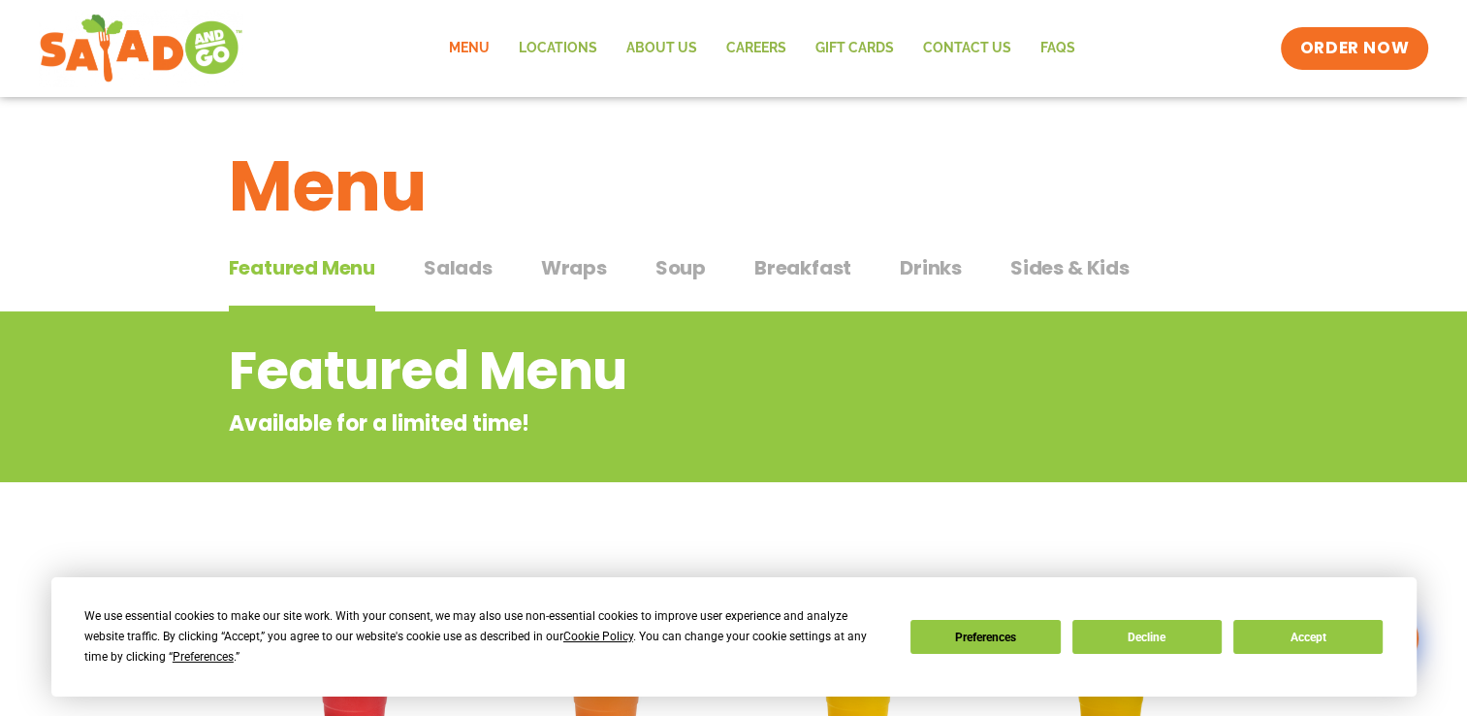
click at [460, 264] on span "Salads" at bounding box center [458, 267] width 69 height 29
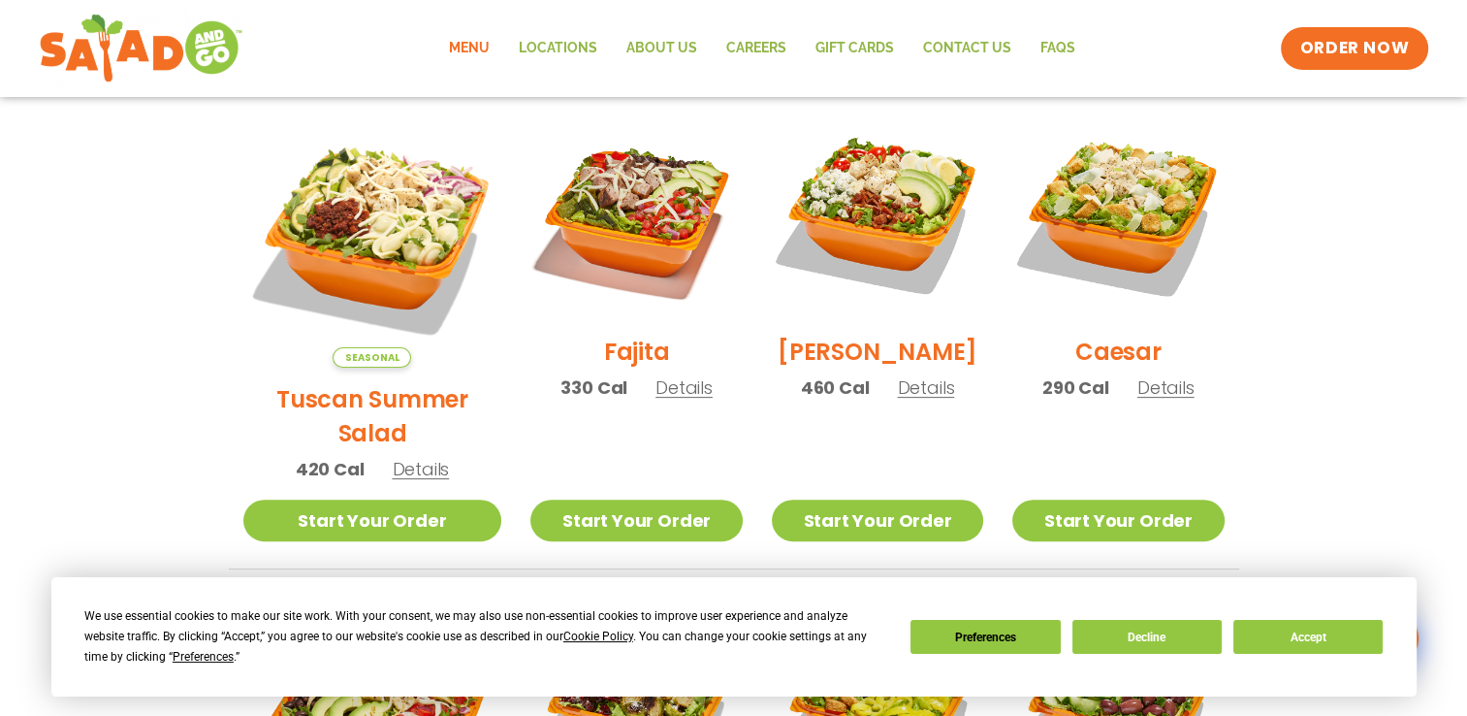
scroll to position [582, 0]
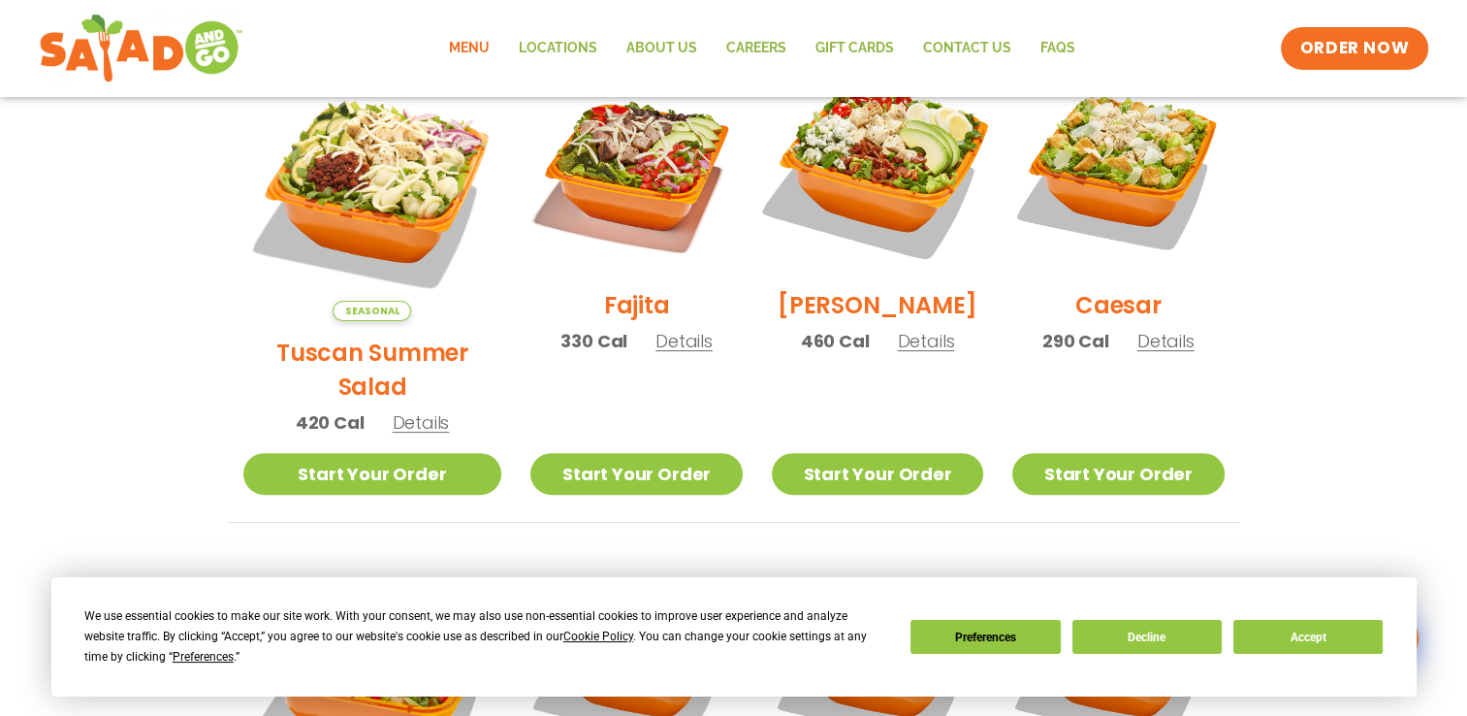
click at [875, 139] on img at bounding box center [877, 168] width 248 height 248
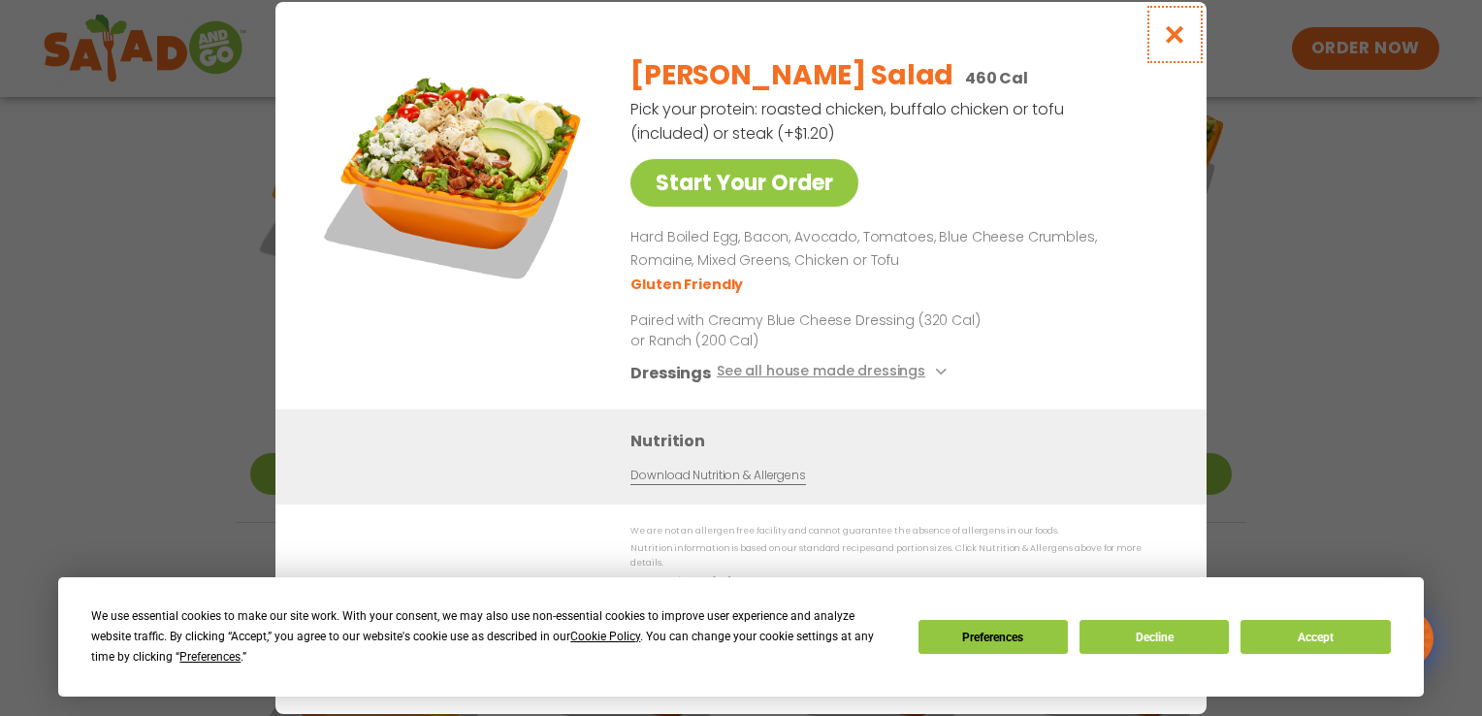
click at [1172, 35] on icon "Close modal" at bounding box center [1175, 34] width 24 height 20
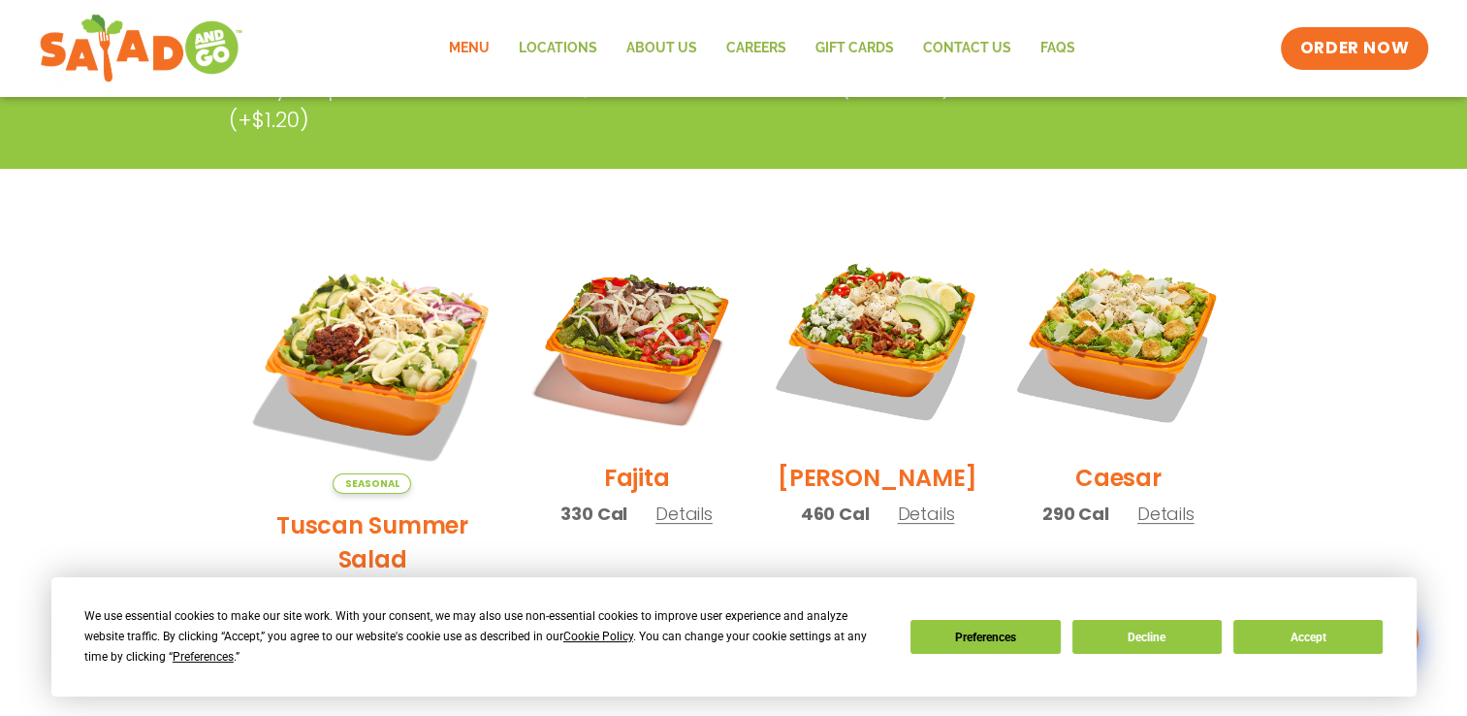
scroll to position [0, 0]
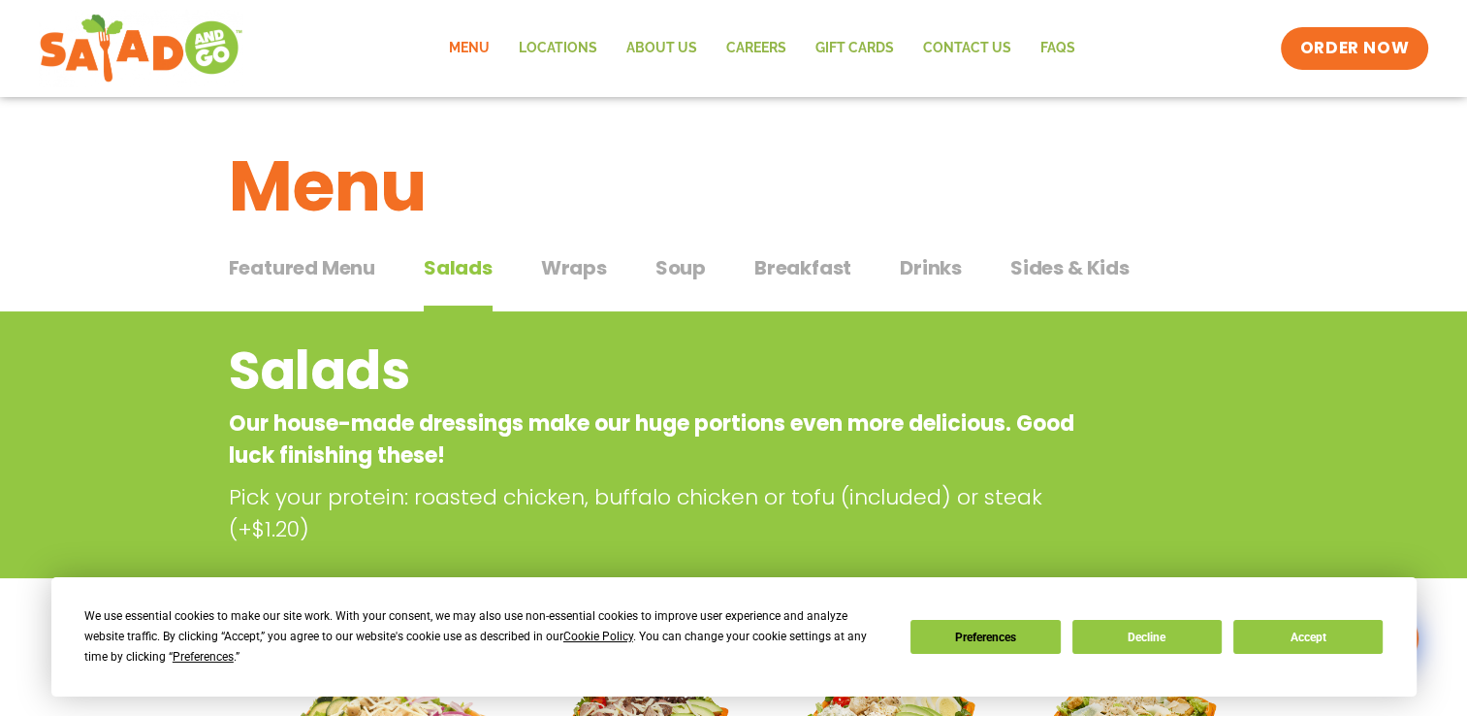
click at [939, 266] on span "Drinks" at bounding box center [931, 267] width 62 height 29
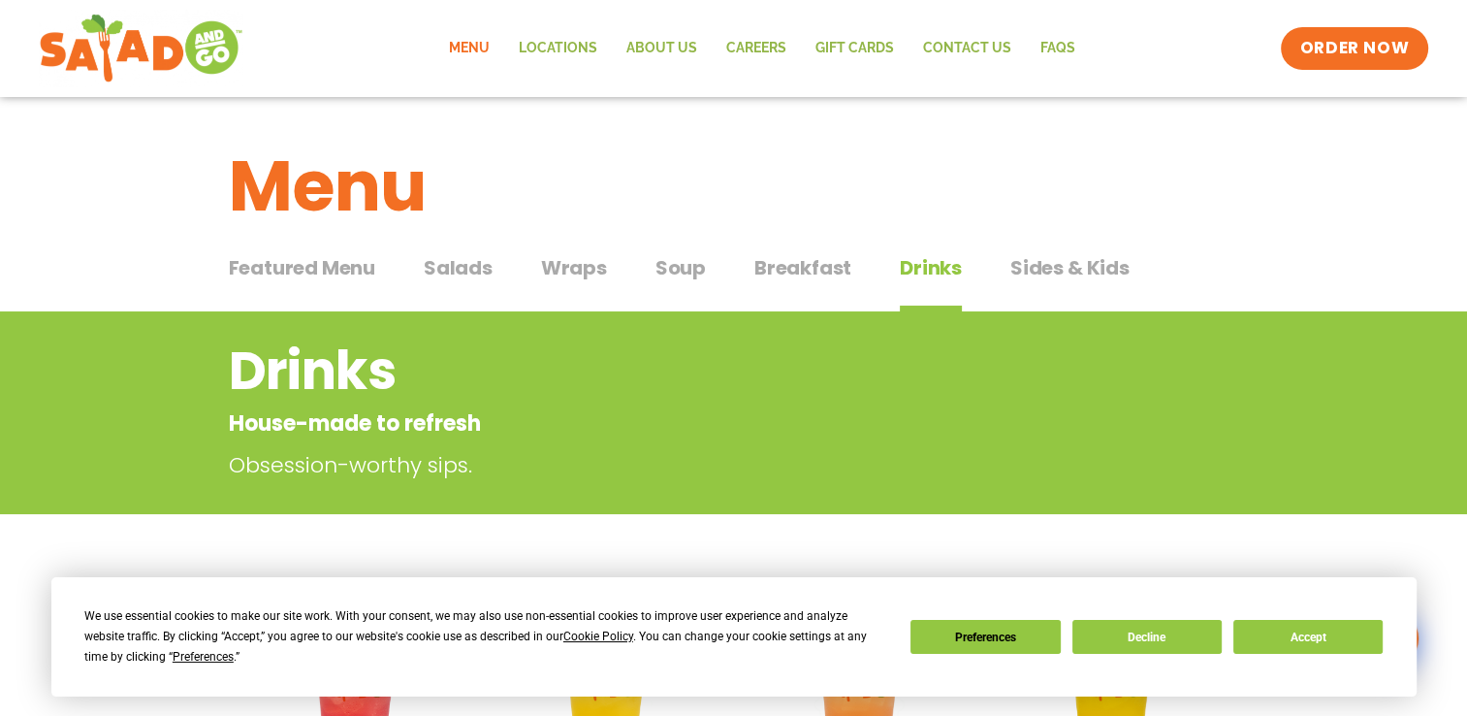
click at [1059, 266] on span "Sides & Kids" at bounding box center [1069, 267] width 119 height 29
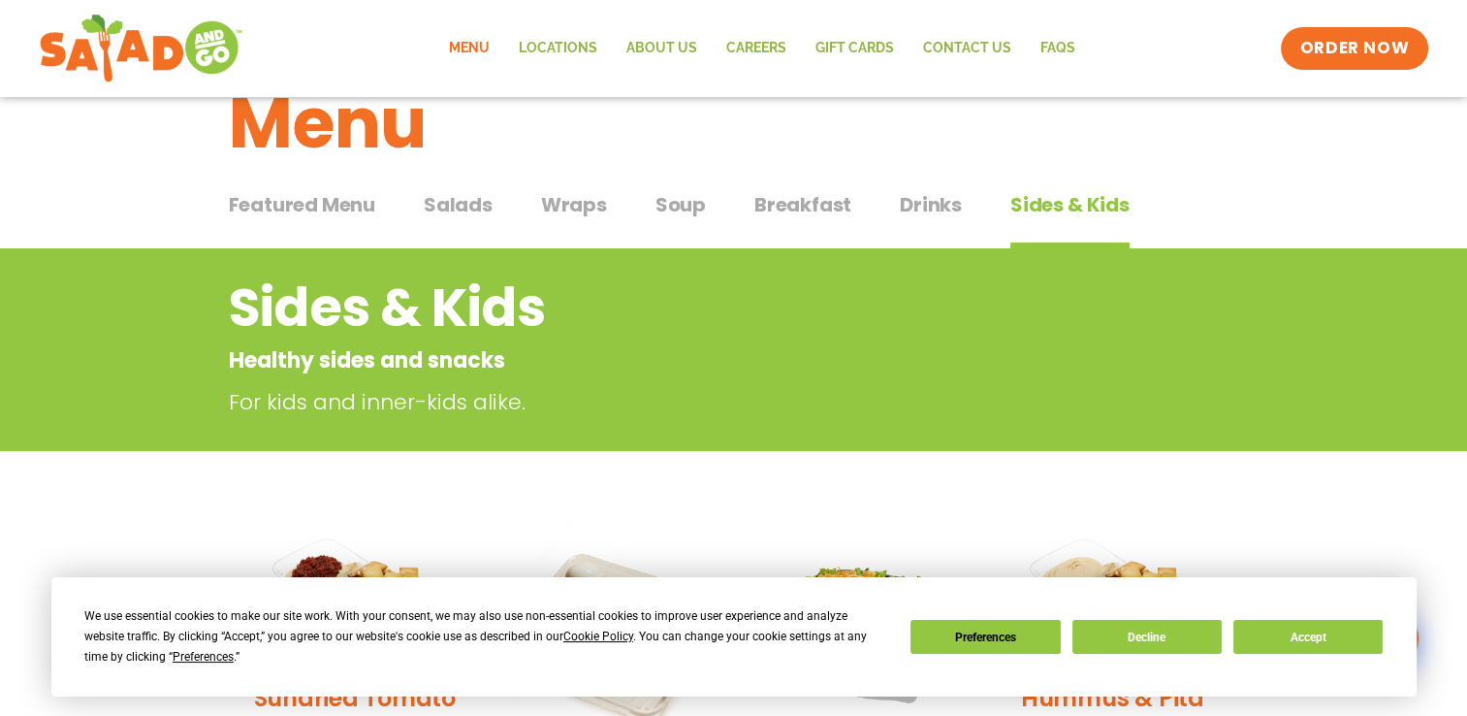
scroll to position [97, 0]
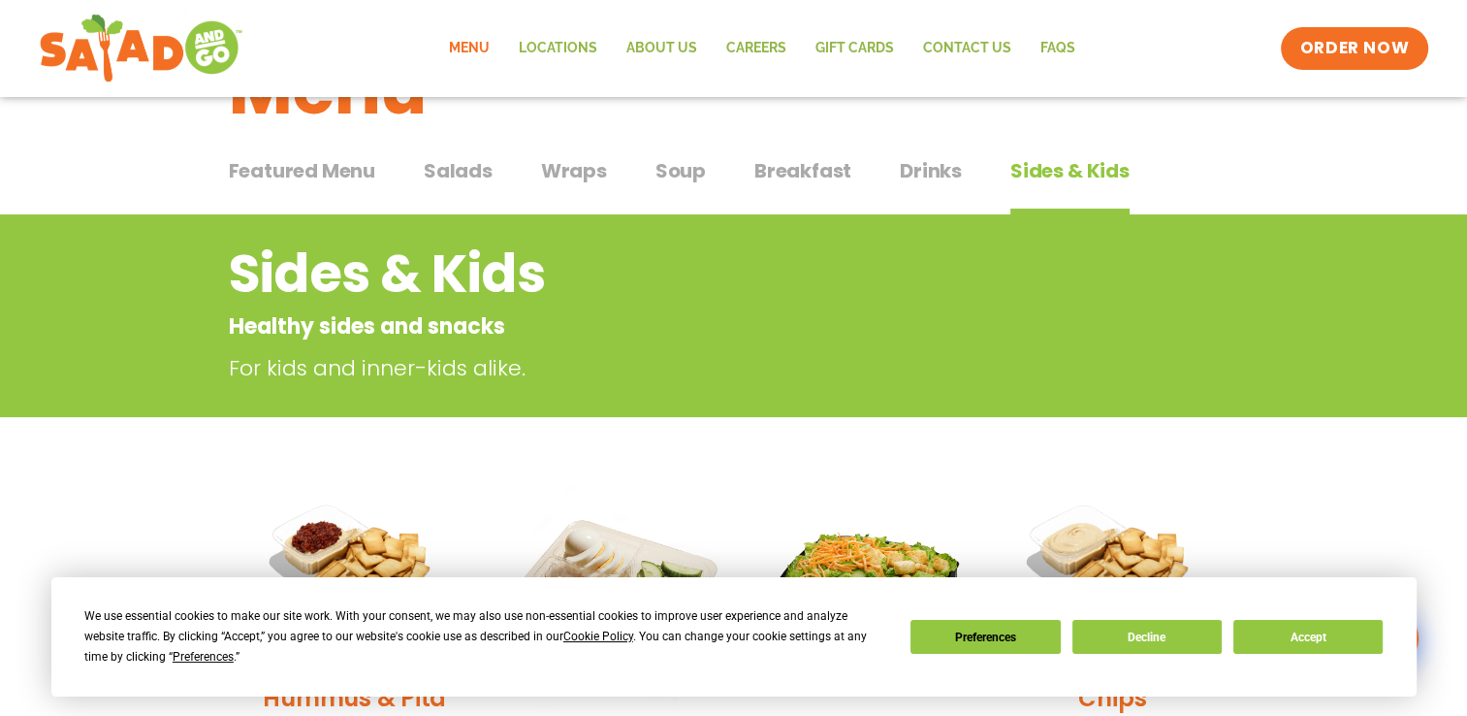
click at [927, 170] on span "Drinks" at bounding box center [931, 170] width 62 height 29
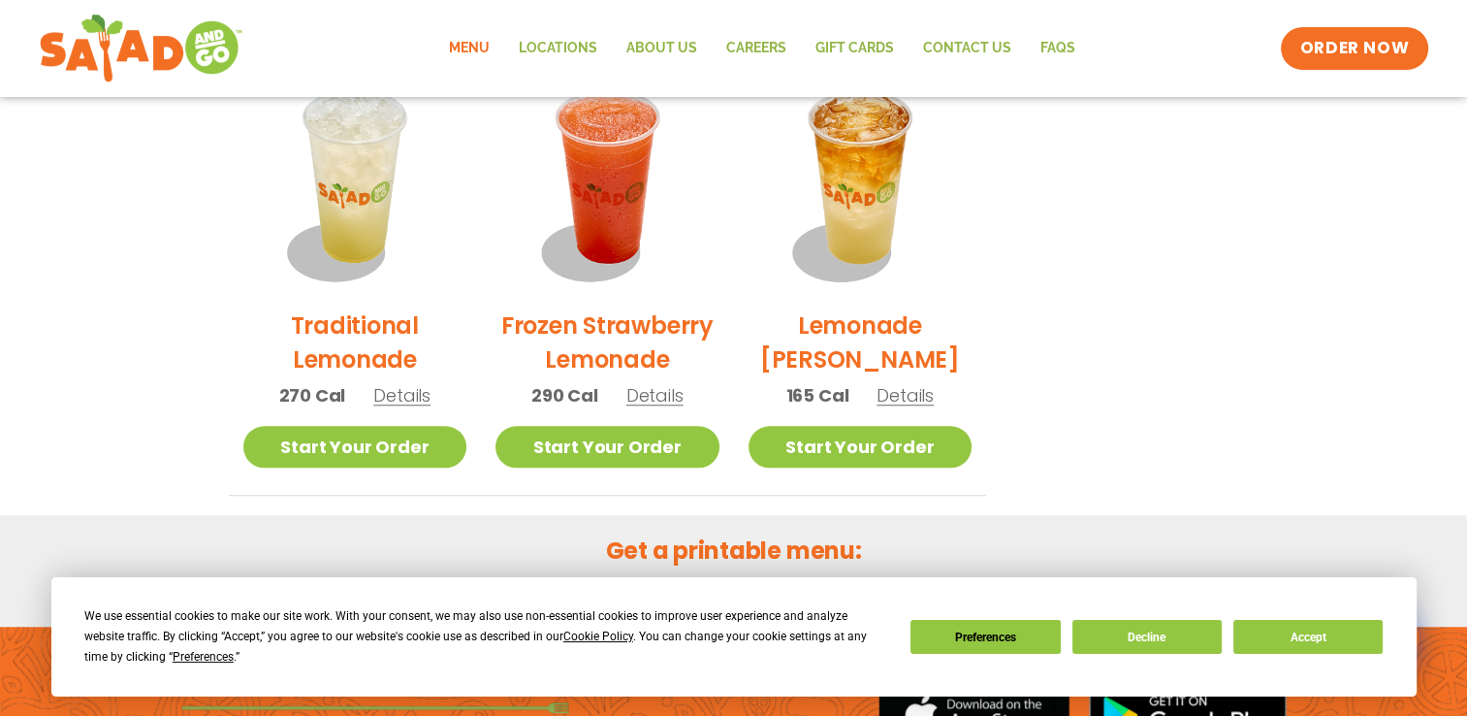
scroll to position [1400, 0]
